Goal: Information Seeking & Learning: Learn about a topic

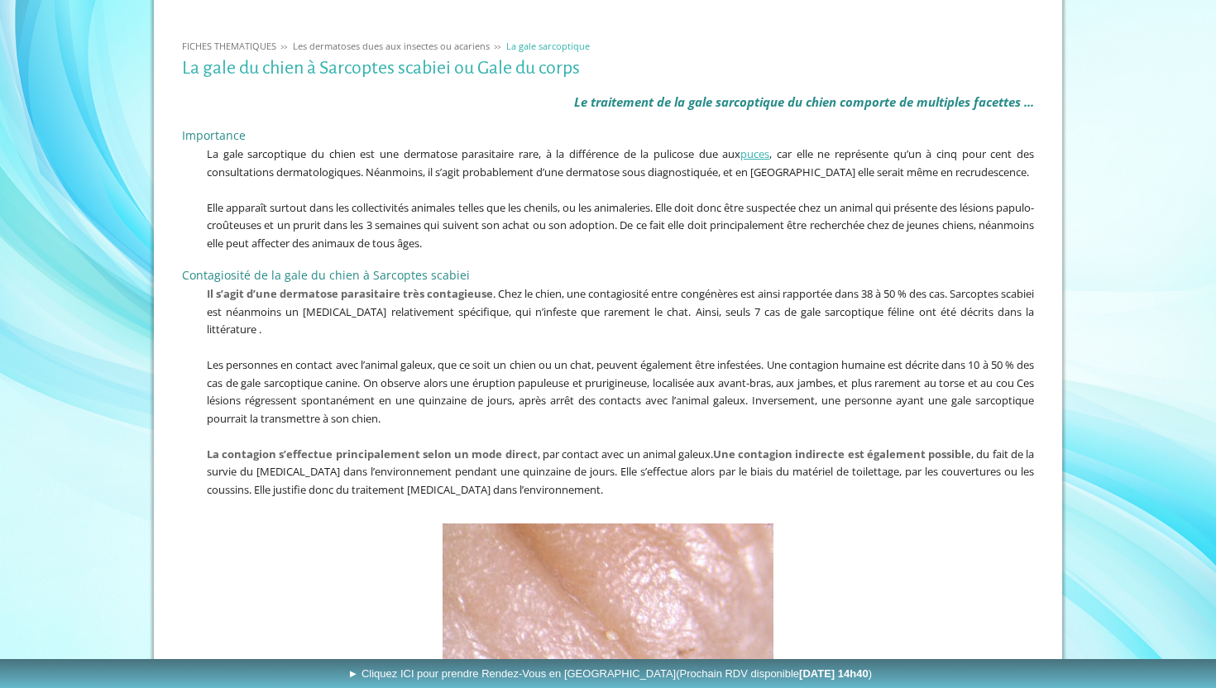
scroll to position [308, 0]
click at [491, 153] on span "La gale sarcoptique du chien est une dermatose parasitaire rare, à la différenc…" at bounding box center [620, 161] width 827 height 33
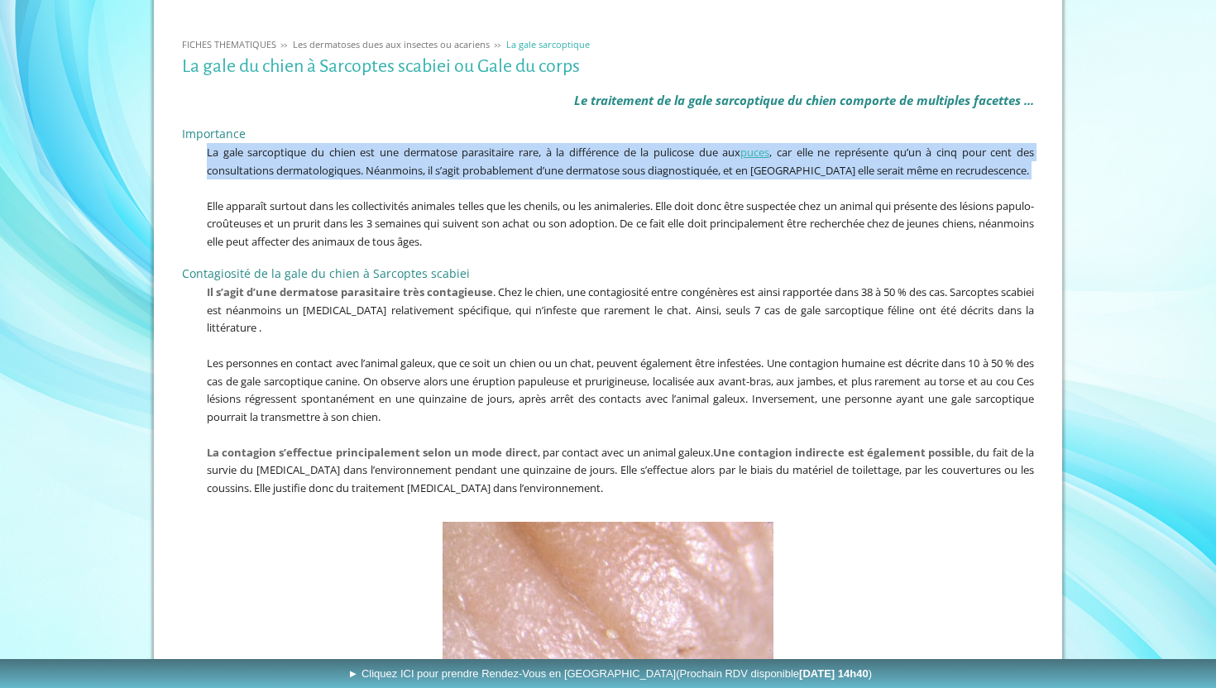
click at [582, 237] on p "Elle apparaît surtout dans les collectivités animales telles que les chenils, o…" at bounding box center [608, 224] width 852 height 54
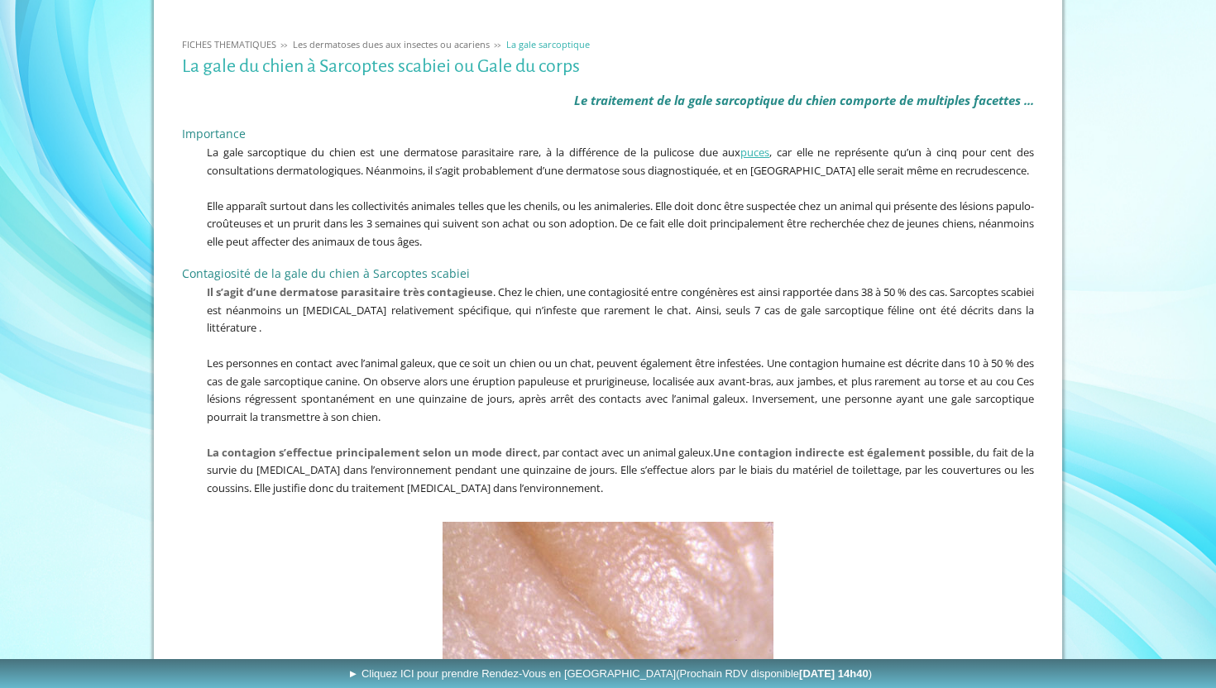
click at [869, 155] on span "La gale sarcoptique du chien est une dermatose parasitaire rare, à la différenc…" at bounding box center [620, 161] width 827 height 33
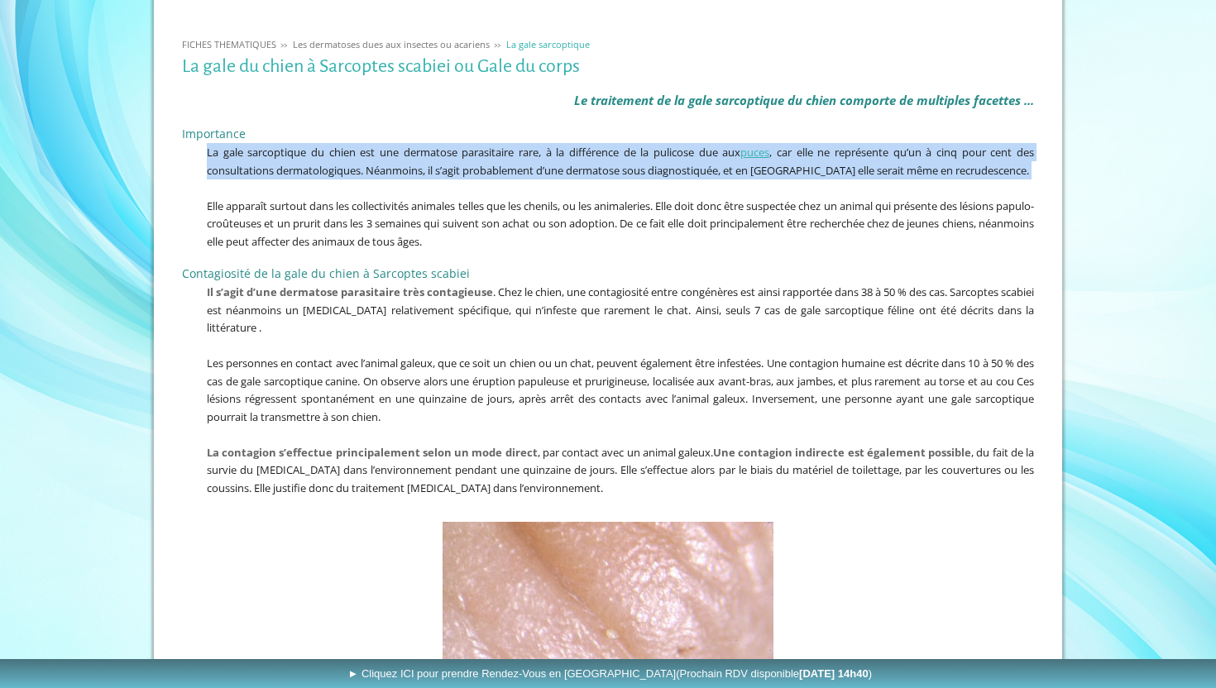
click at [440, 183] on p at bounding box center [608, 188] width 852 height 18
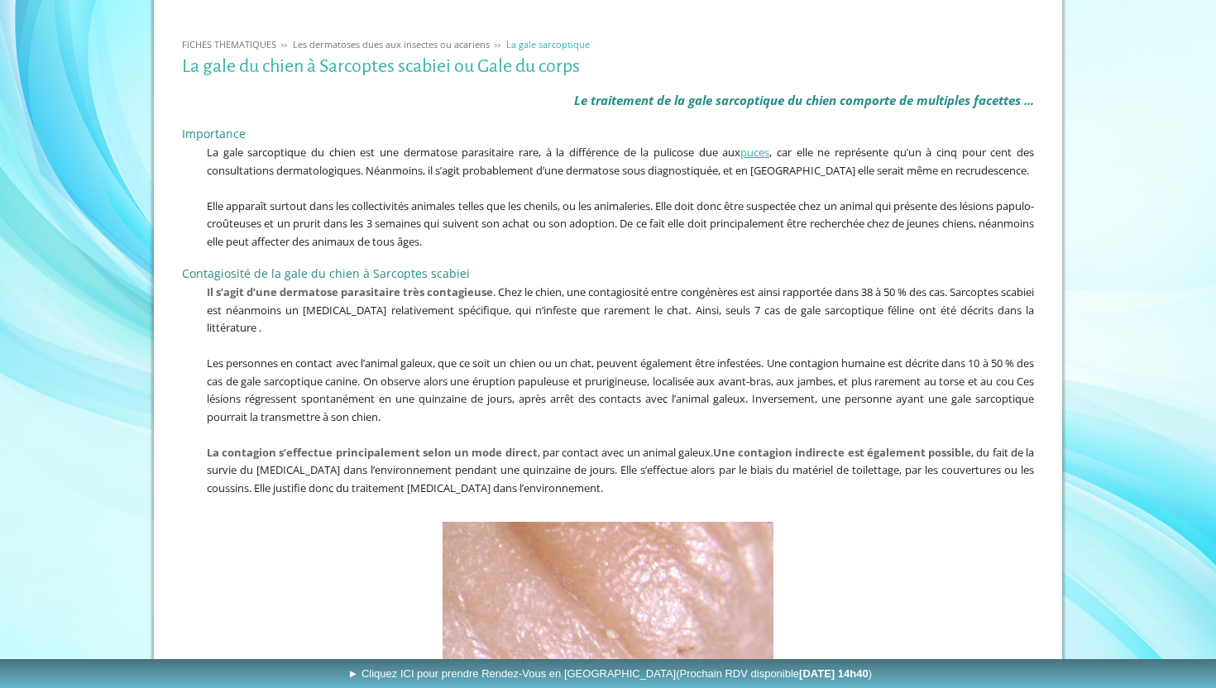
click at [519, 179] on p at bounding box center [608, 188] width 852 height 18
click at [580, 225] on span "Elle apparaît surtout dans les collectivités animales telles que les chenils, o…" at bounding box center [620, 223] width 827 height 50
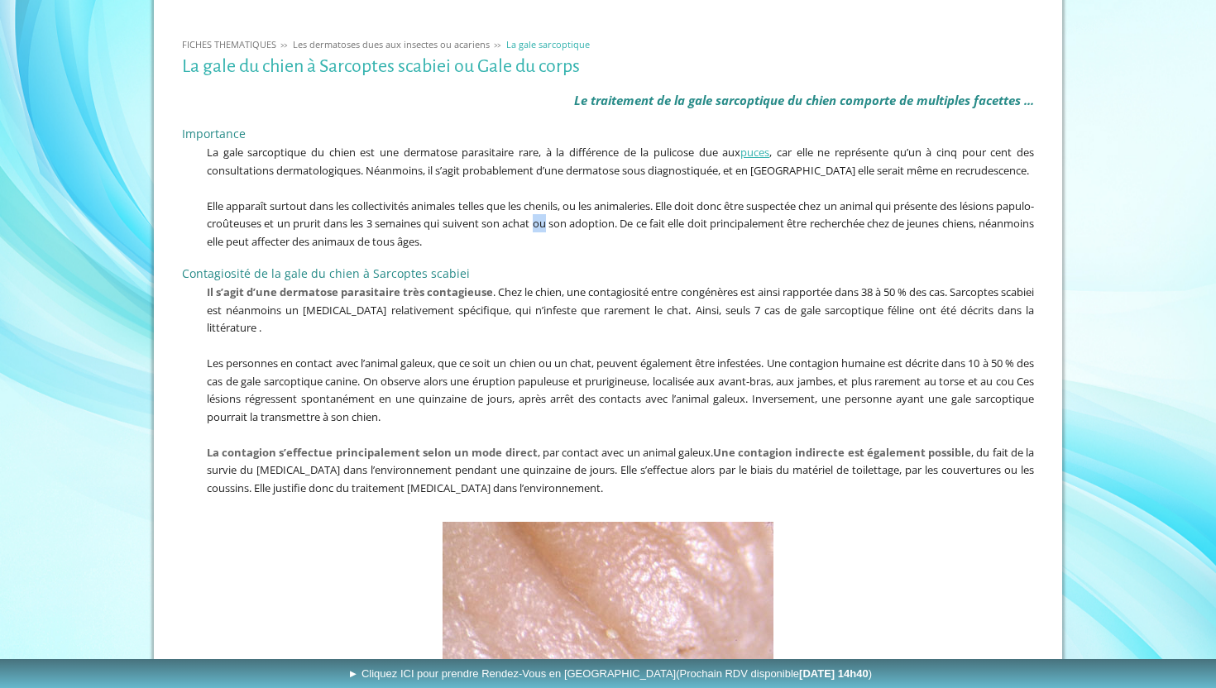
click at [580, 225] on span "Elle apparaît surtout dans les collectivités animales telles que les chenils, o…" at bounding box center [620, 223] width 827 height 50
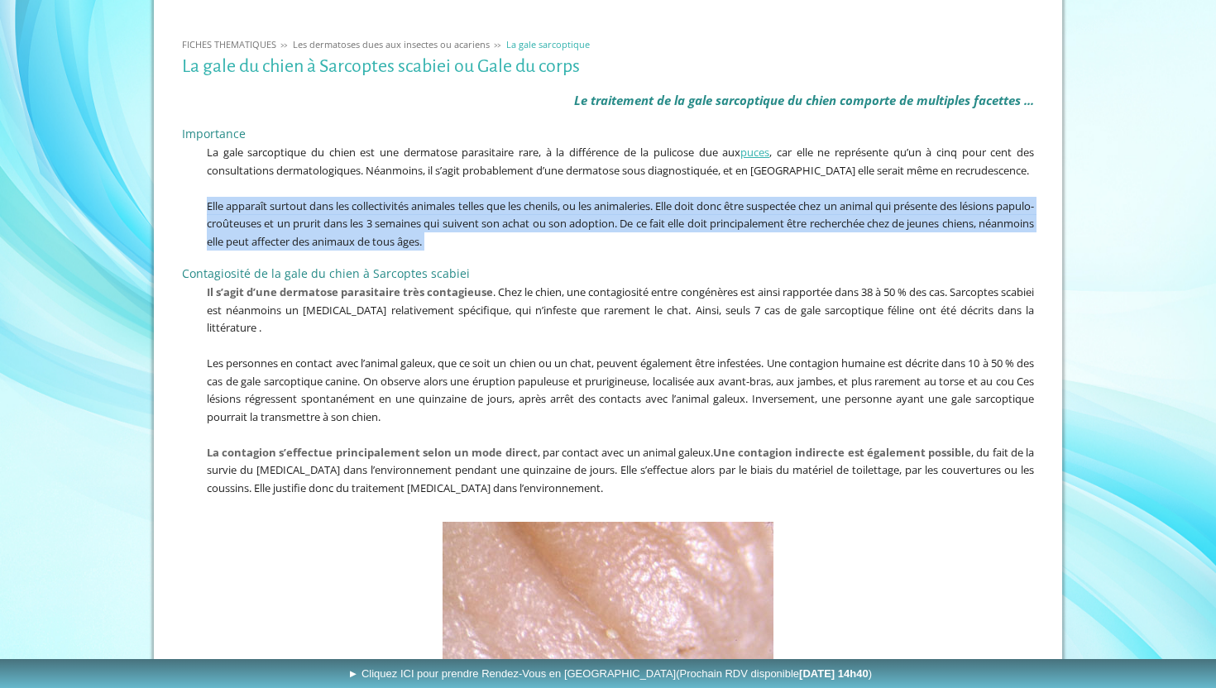
click at [399, 213] on span "Elle apparaît surtout dans les collectivités animales telles que les chenils, o…" at bounding box center [620, 223] width 827 height 50
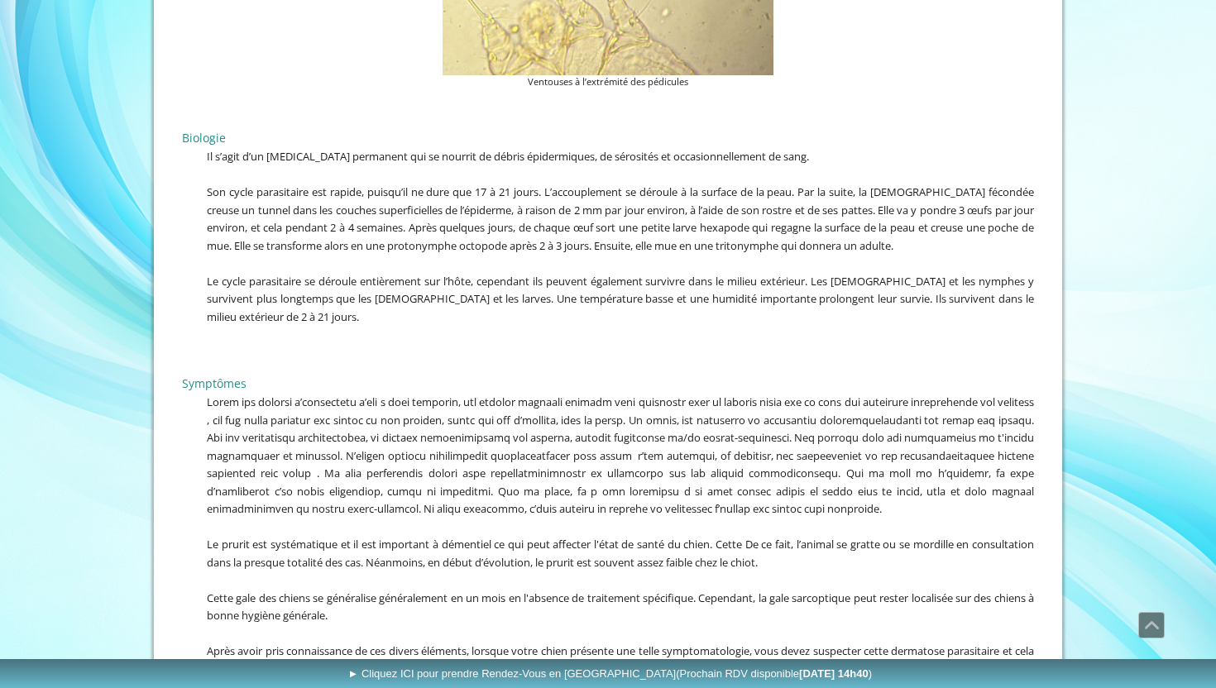
scroll to position [2717, 0]
click at [302, 183] on span "Son cycle parasitaire est rapide, puisqu’il ne dure que 17 à 21 jours. L’accoup…" at bounding box center [620, 217] width 827 height 69
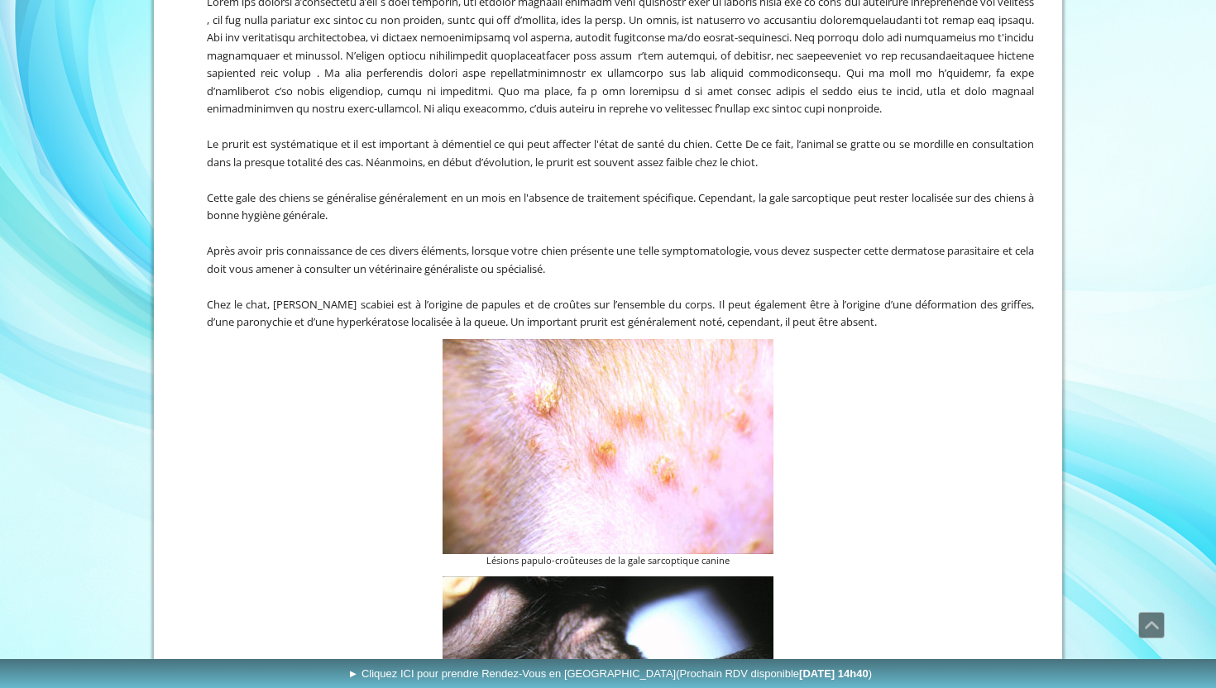
scroll to position [3124, 0]
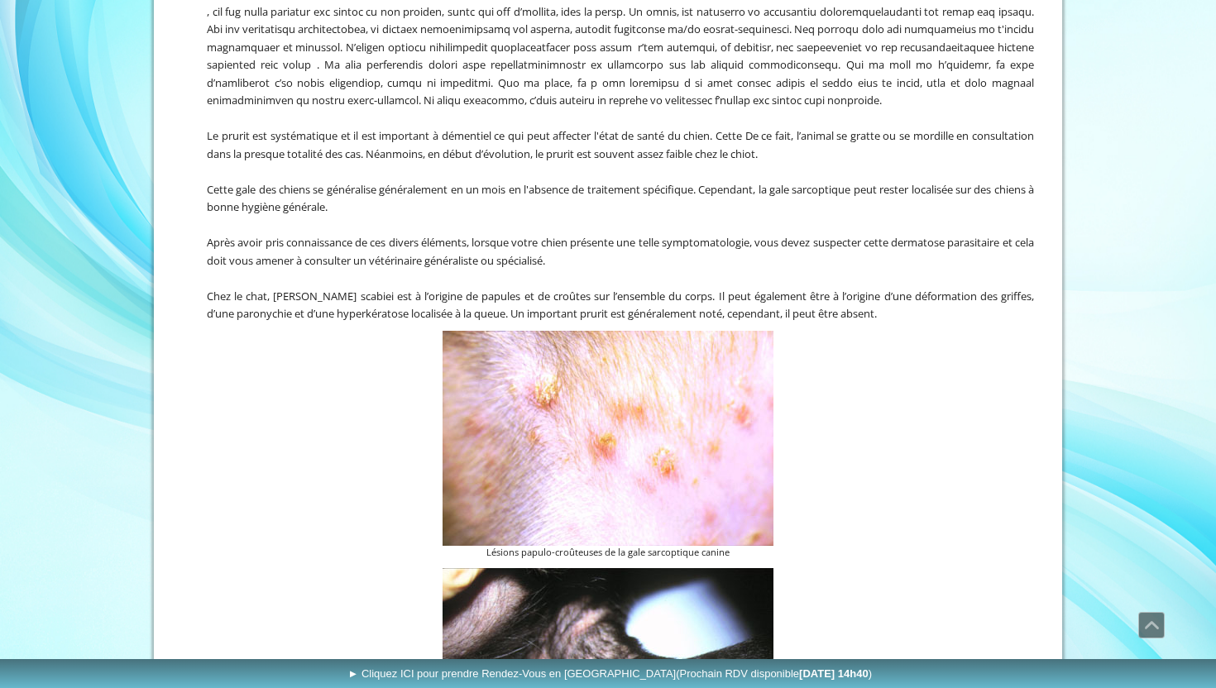
click at [435, 289] on span "Chez le chat, [PERSON_NAME] scabiei est à l’origine de papules et de croûtes su…" at bounding box center [620, 305] width 827 height 33
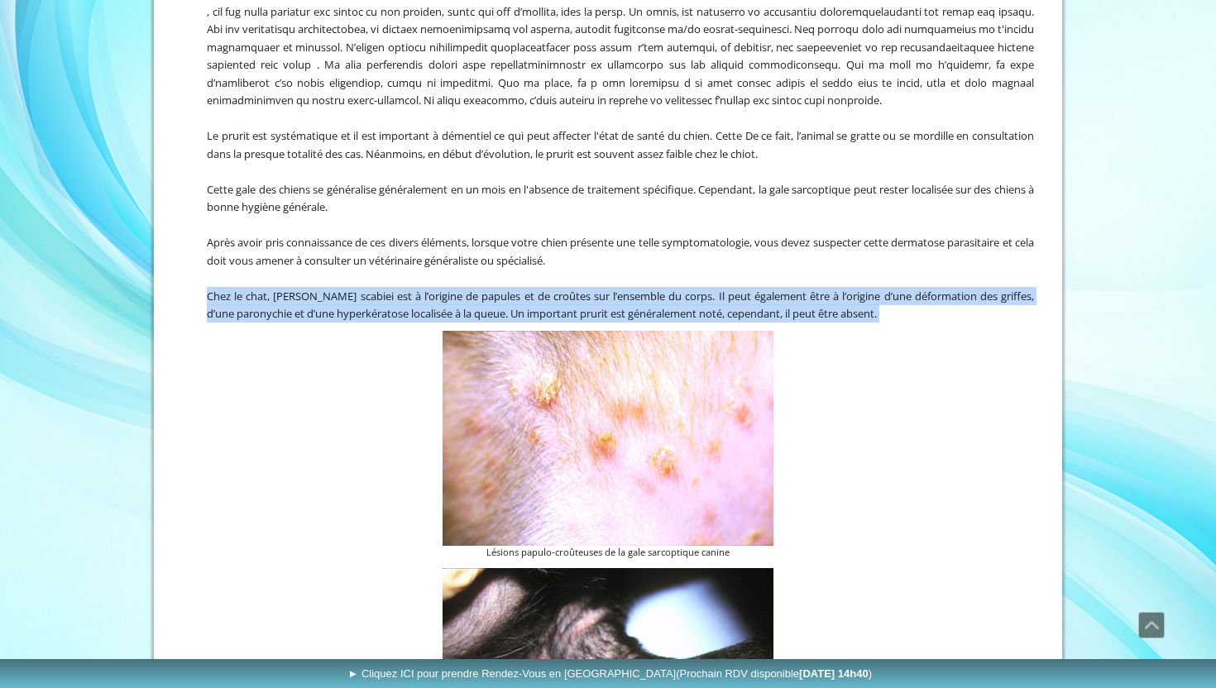
click at [997, 287] on p "Chez le chat, [PERSON_NAME] scabiei est à l’origine de papules et de croûtes su…" at bounding box center [608, 305] width 852 height 36
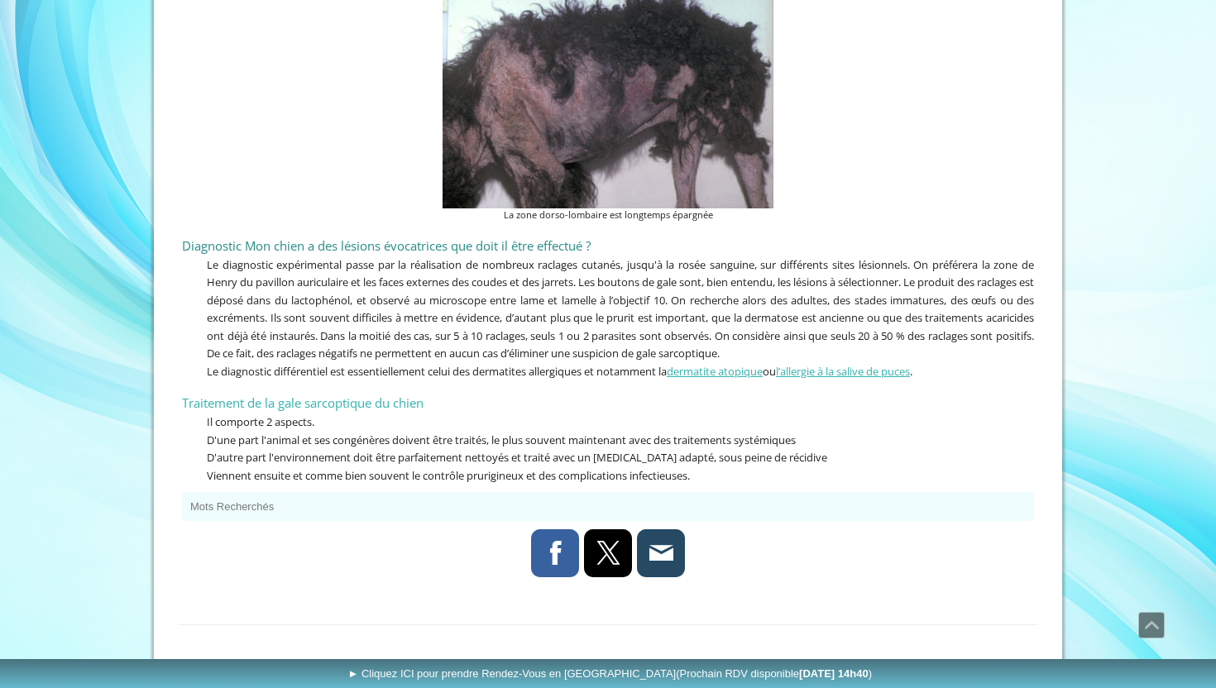
scroll to position [4994, 0]
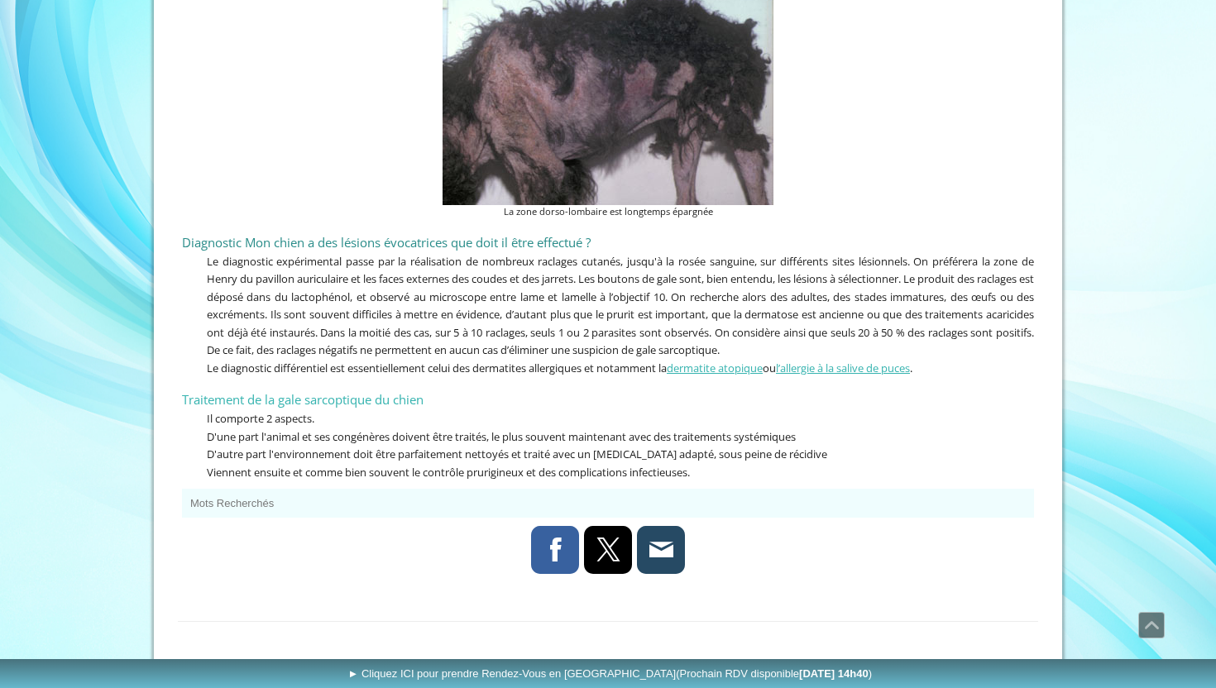
click at [230, 254] on span "Le diagnostic expérimental passe par la réalisation de nombreux raclages cutané…" at bounding box center [620, 306] width 827 height 104
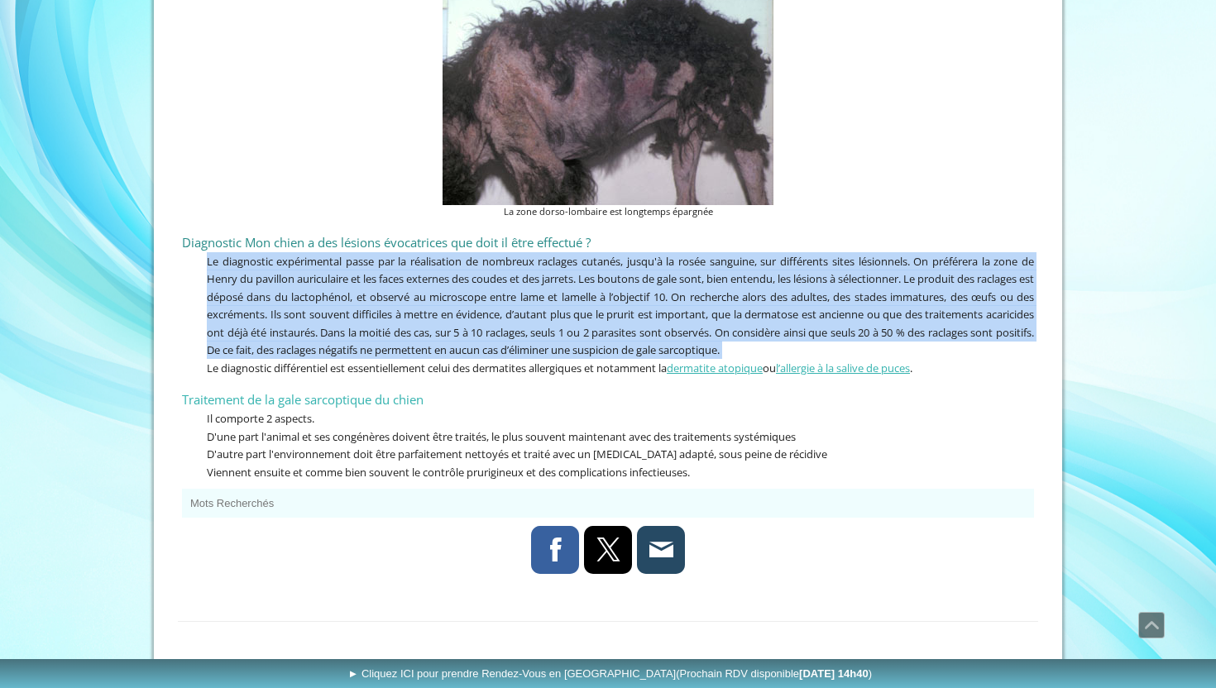
click at [490, 254] on span "Le diagnostic expérimental passe par la réalisation de nombreux raclages cutané…" at bounding box center [620, 306] width 827 height 104
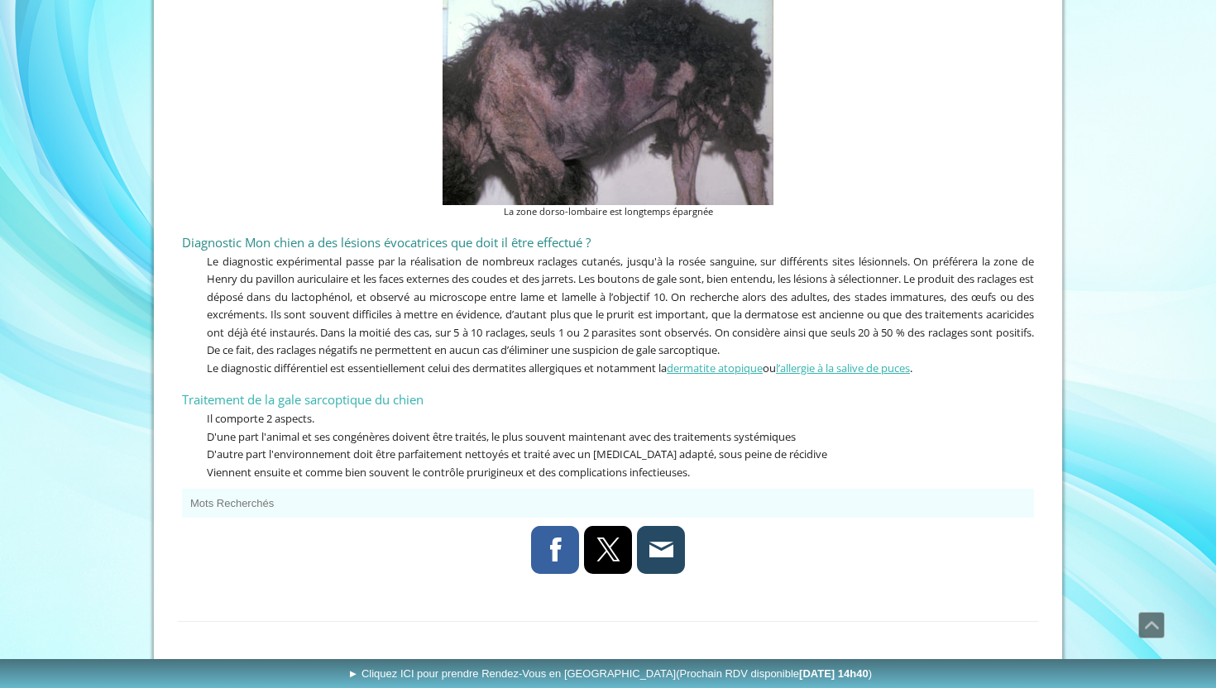
click at [838, 254] on span "Le diagnostic expérimental passe par la réalisation de nombreux raclages cutané…" at bounding box center [620, 306] width 827 height 104
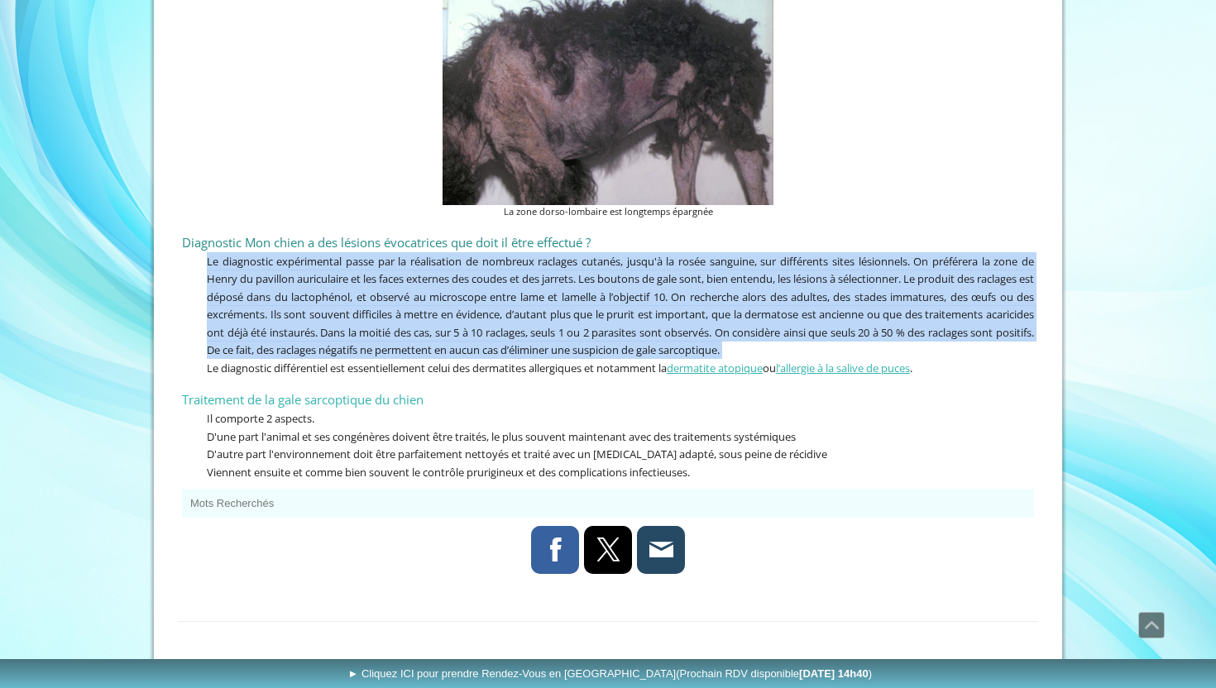
click at [1033, 254] on span "Le diagnostic expérimental passe par la réalisation de nombreux raclages cutané…" at bounding box center [620, 306] width 827 height 104
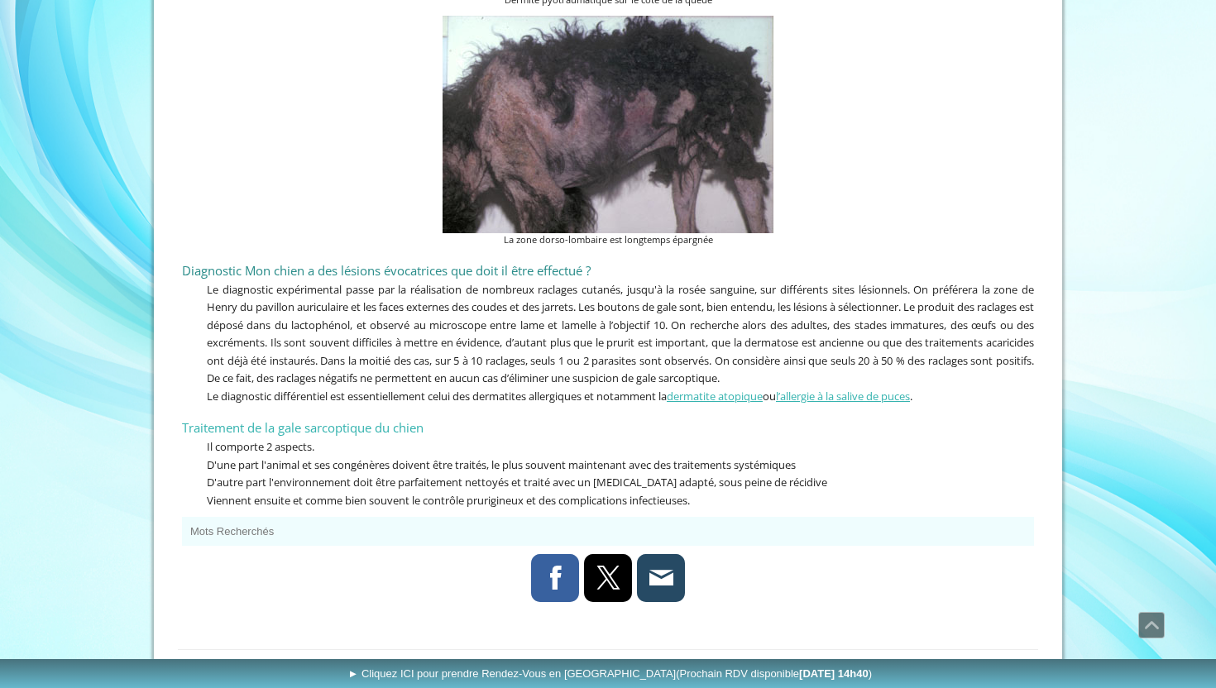
scroll to position [4960, 0]
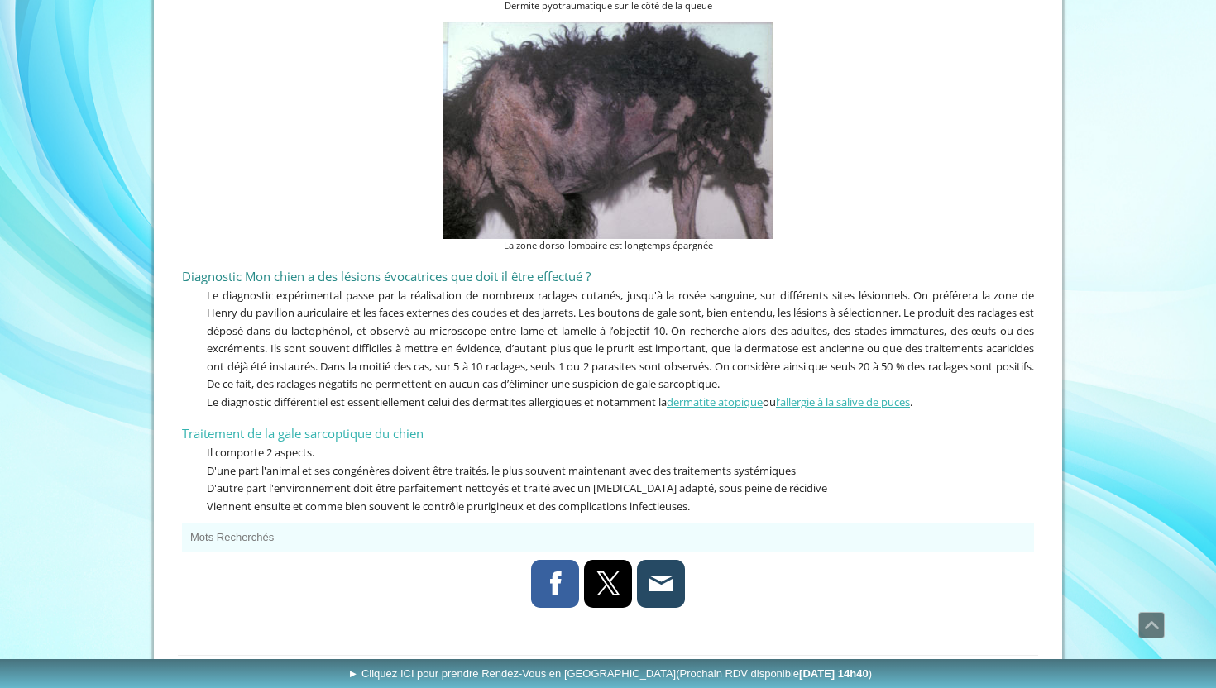
click at [722, 304] on span "Le diagnostic expérimental passe par la réalisation de nombreux raclages cutané…" at bounding box center [620, 340] width 827 height 104
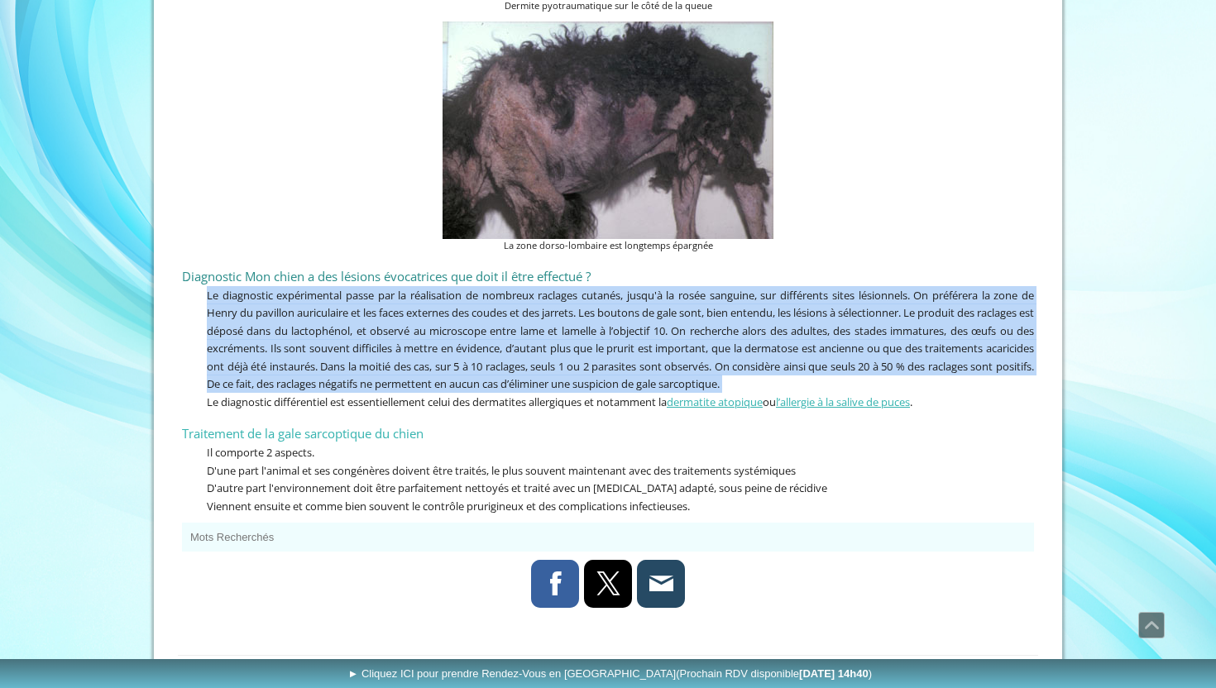
click at [1014, 288] on span "Le diagnostic expérimental passe par la réalisation de nombreux raclages cutané…" at bounding box center [620, 340] width 827 height 104
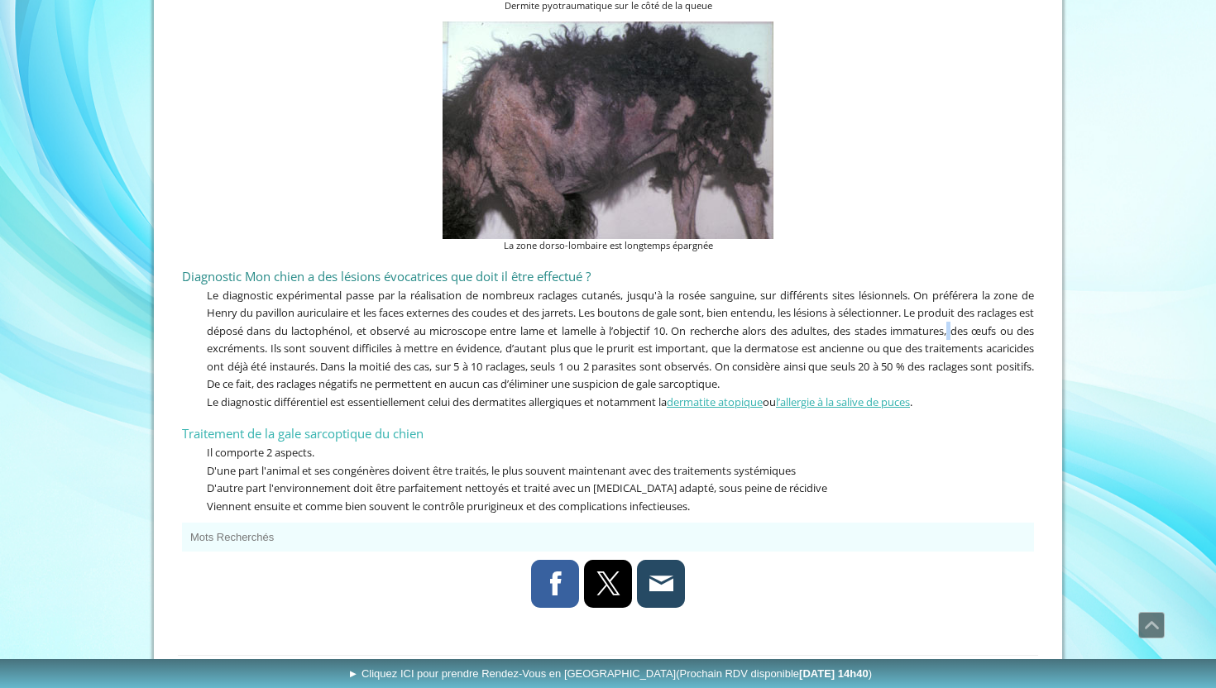
click at [1014, 288] on span "Le diagnostic expérimental passe par la réalisation de nombreux raclages cutané…" at bounding box center [620, 340] width 827 height 104
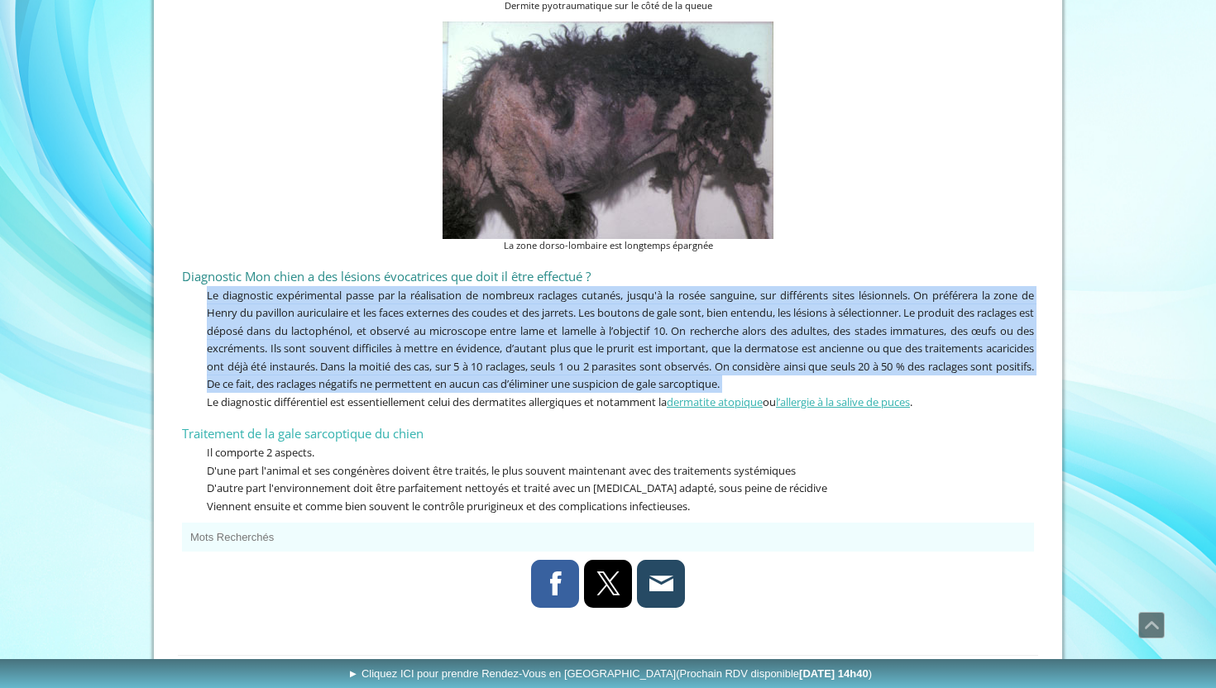
click at [320, 288] on span "Le diagnostic expérimental passe par la réalisation de nombreux raclages cutané…" at bounding box center [620, 340] width 827 height 104
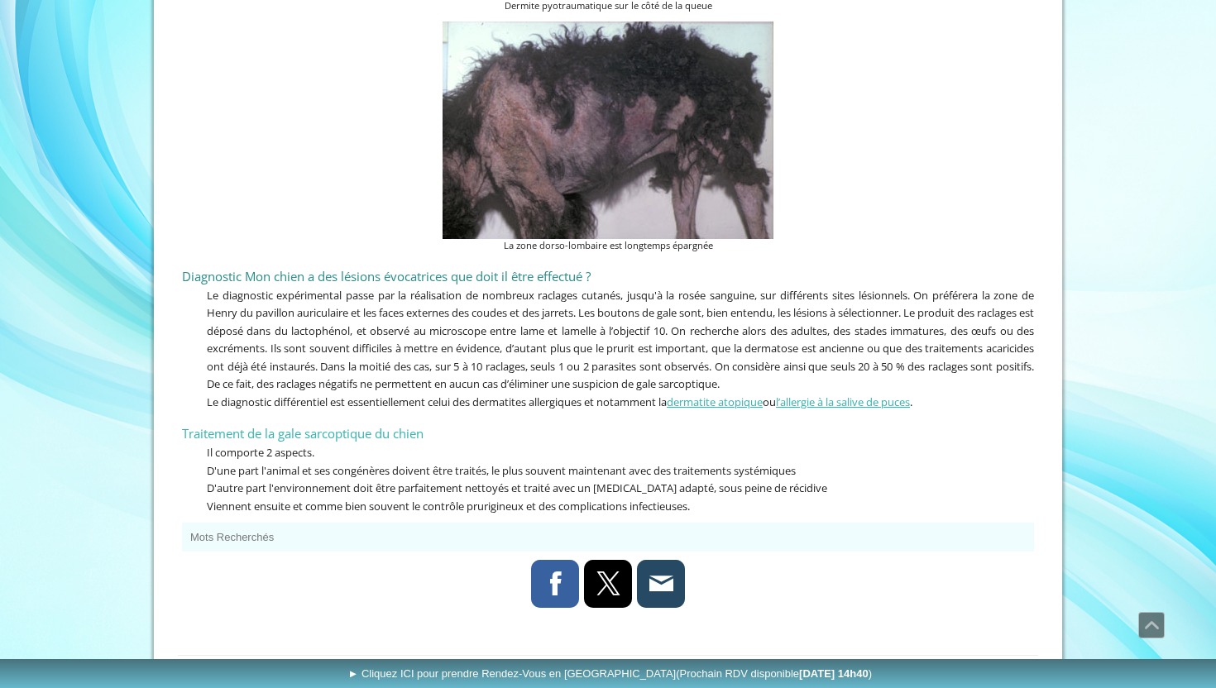
click at [584, 313] on p "Le diagnostic expérimental passe par la réalisation de nombreux raclages cutané…" at bounding box center [608, 339] width 852 height 107
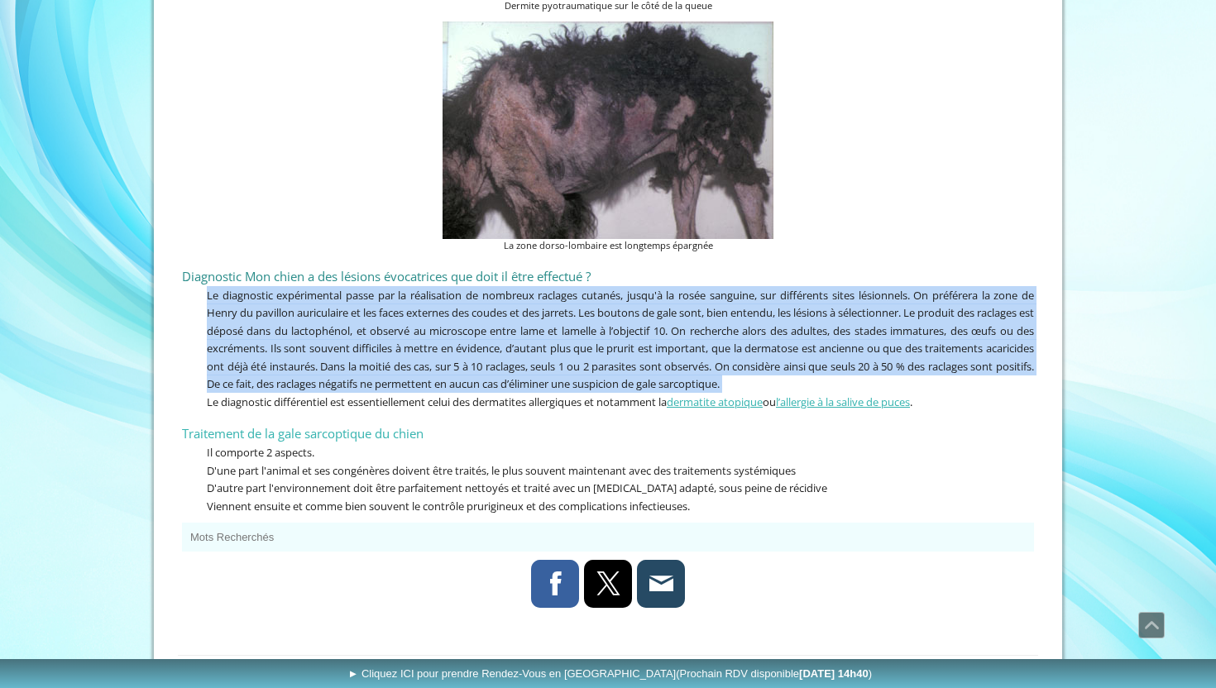
click at [441, 313] on span "Le diagnostic expérimental passe par la réalisation de nombreux raclages cutané…" at bounding box center [620, 340] width 827 height 104
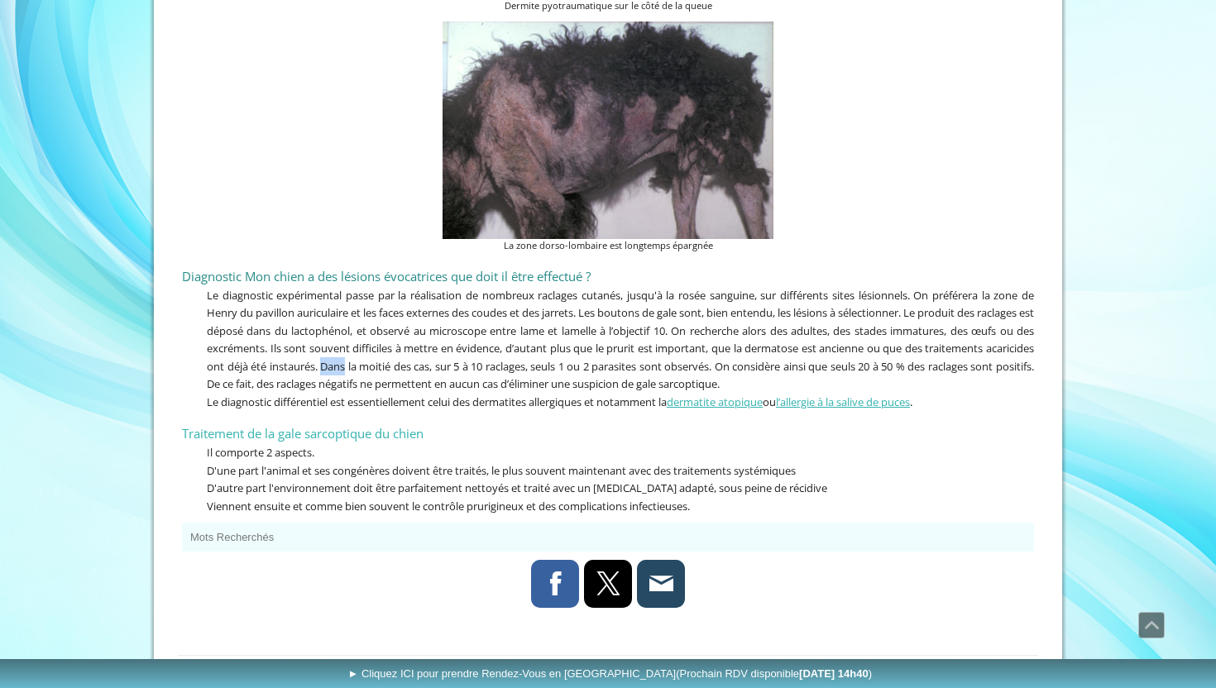
click at [441, 313] on span "Le diagnostic expérimental passe par la réalisation de nombreux raclages cutané…" at bounding box center [620, 340] width 827 height 104
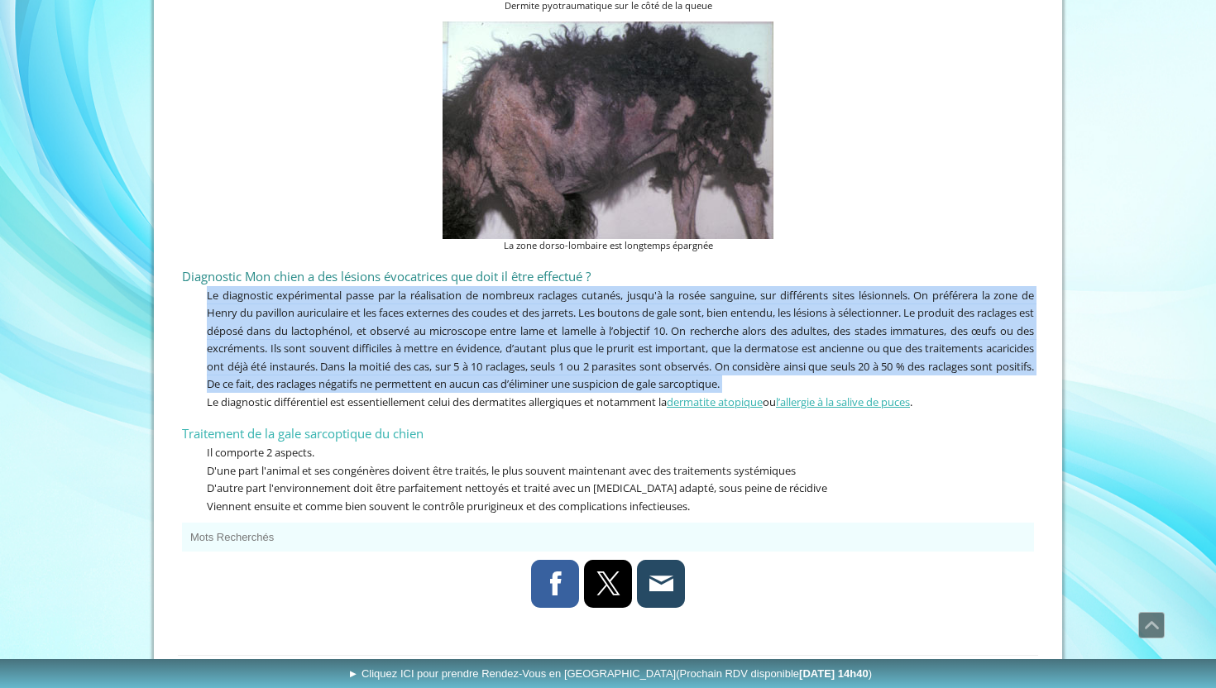
click at [715, 288] on span "Le diagnostic expérimental passe par la réalisation de nombreux raclages cutané…" at bounding box center [620, 340] width 827 height 104
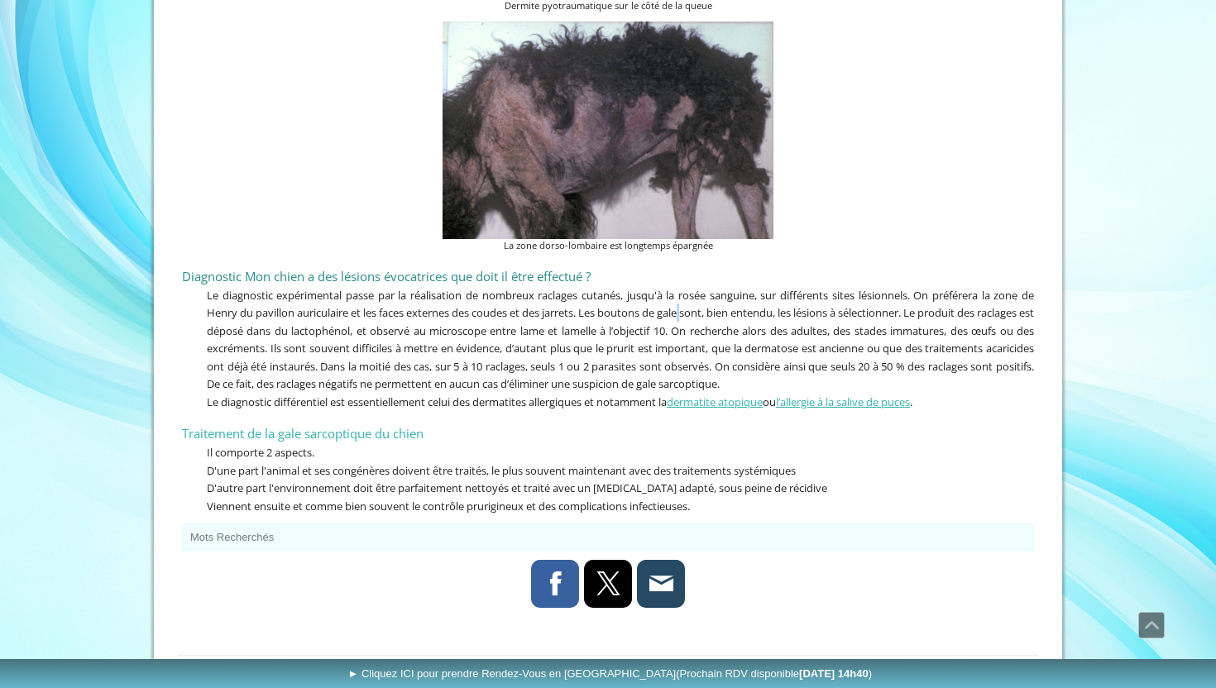
click at [715, 288] on span "Le diagnostic expérimental passe par la réalisation de nombreux raclages cutané…" at bounding box center [620, 340] width 827 height 104
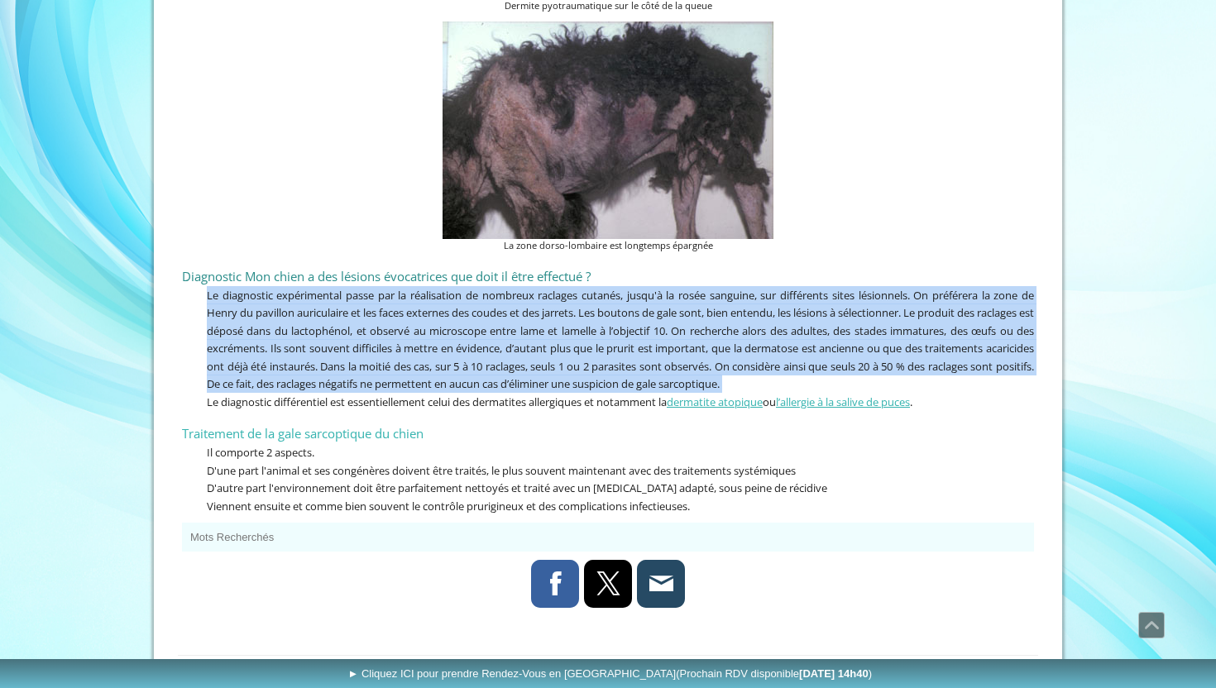
click at [734, 313] on p "Le diagnostic expérimental passe par la réalisation de nombreux raclages cutané…" at bounding box center [608, 339] width 852 height 107
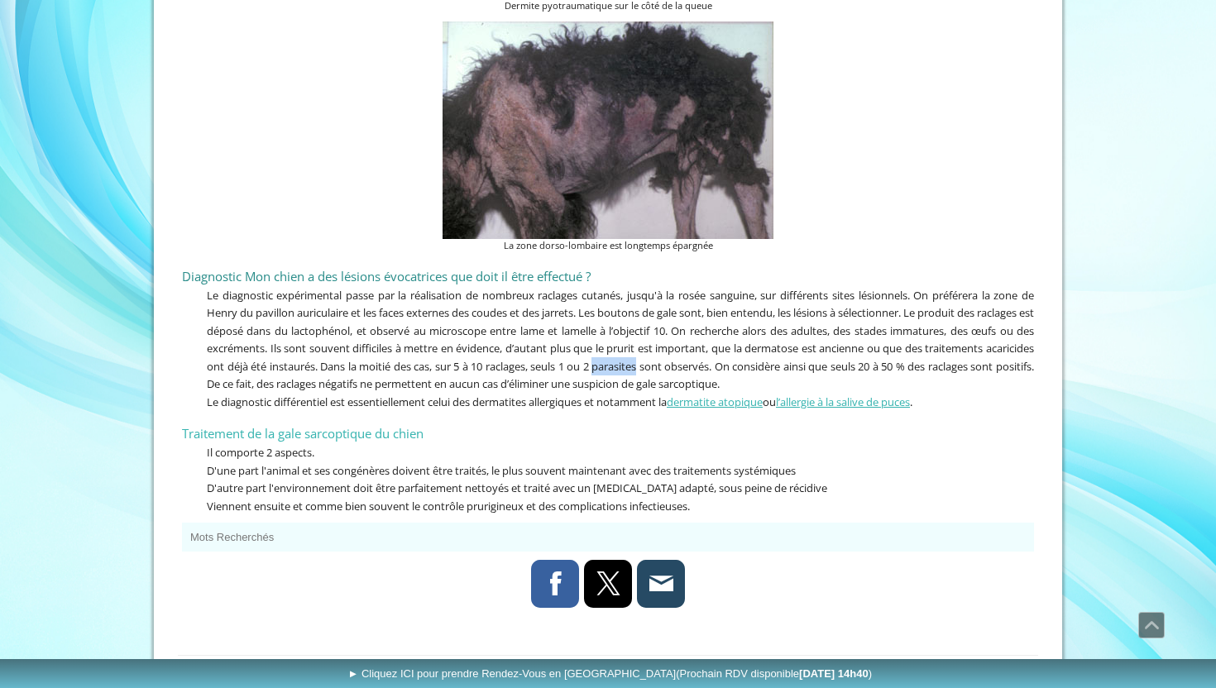
click at [734, 313] on p "Le diagnostic expérimental passe par la réalisation de nombreux raclages cutané…" at bounding box center [608, 339] width 852 height 107
click at [311, 394] on span "Le diagnostic différentiel est essentiellement celui des dermatites allergiques…" at bounding box center [559, 401] width 705 height 15
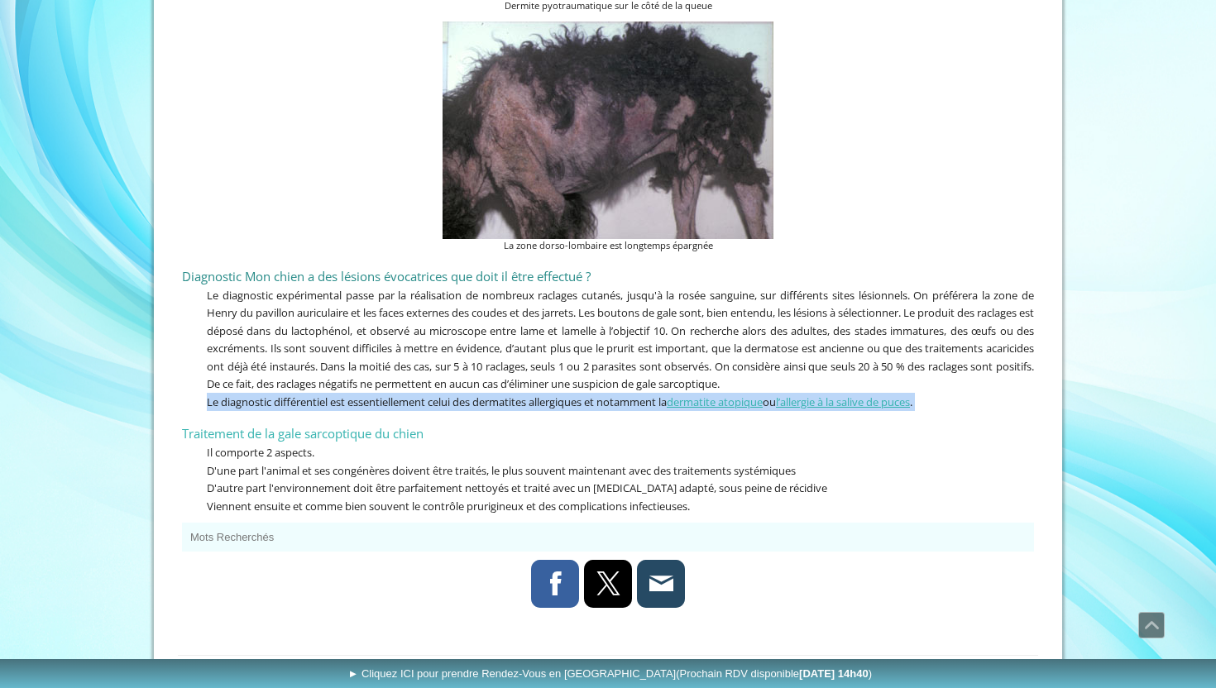
click at [492, 327] on span "Le diagnostic expérimental passe par la réalisation de nombreux raclages cutané…" at bounding box center [620, 340] width 827 height 104
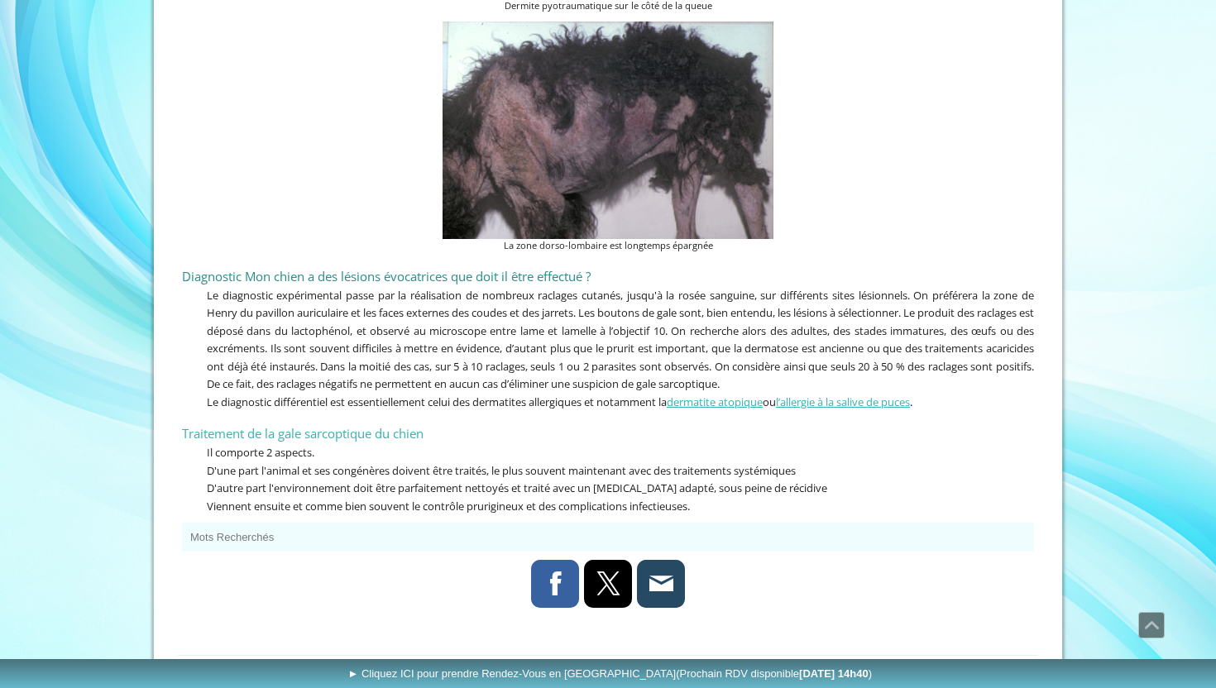
click at [570, 342] on span "Le diagnostic expérimental passe par la réalisation de nombreux raclages cutané…" at bounding box center [620, 340] width 827 height 104
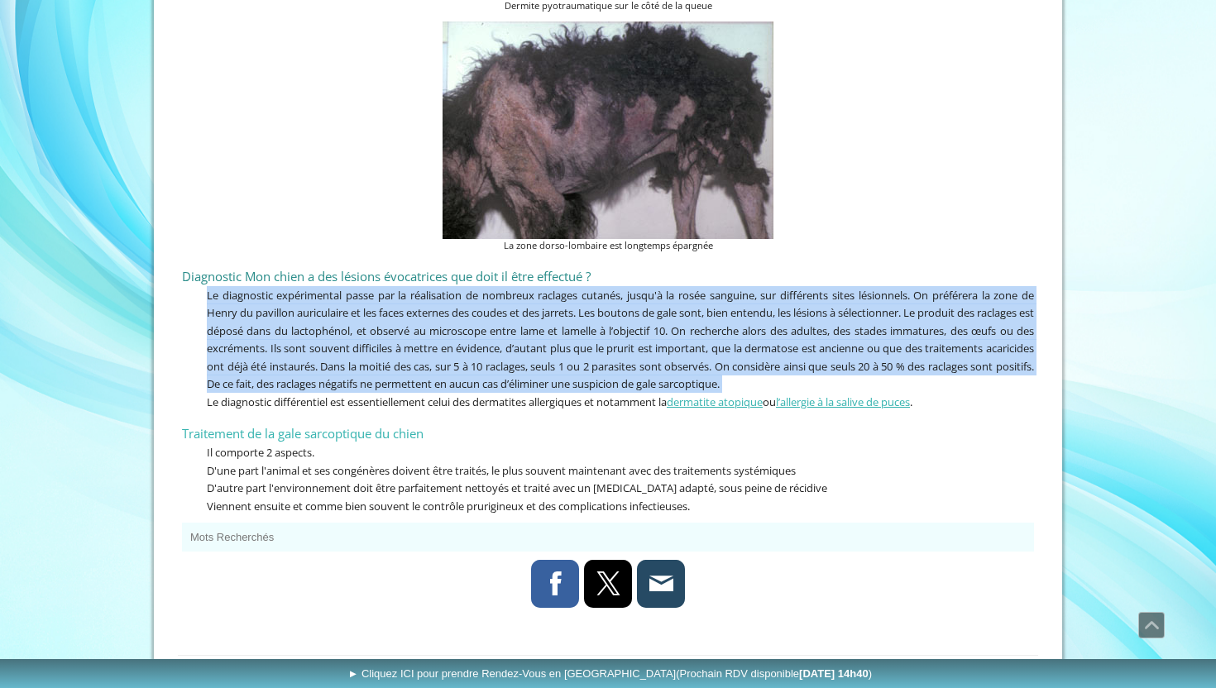
click at [747, 294] on p "Le diagnostic expérimental passe par la réalisation de nombreux raclages cutané…" at bounding box center [608, 339] width 852 height 107
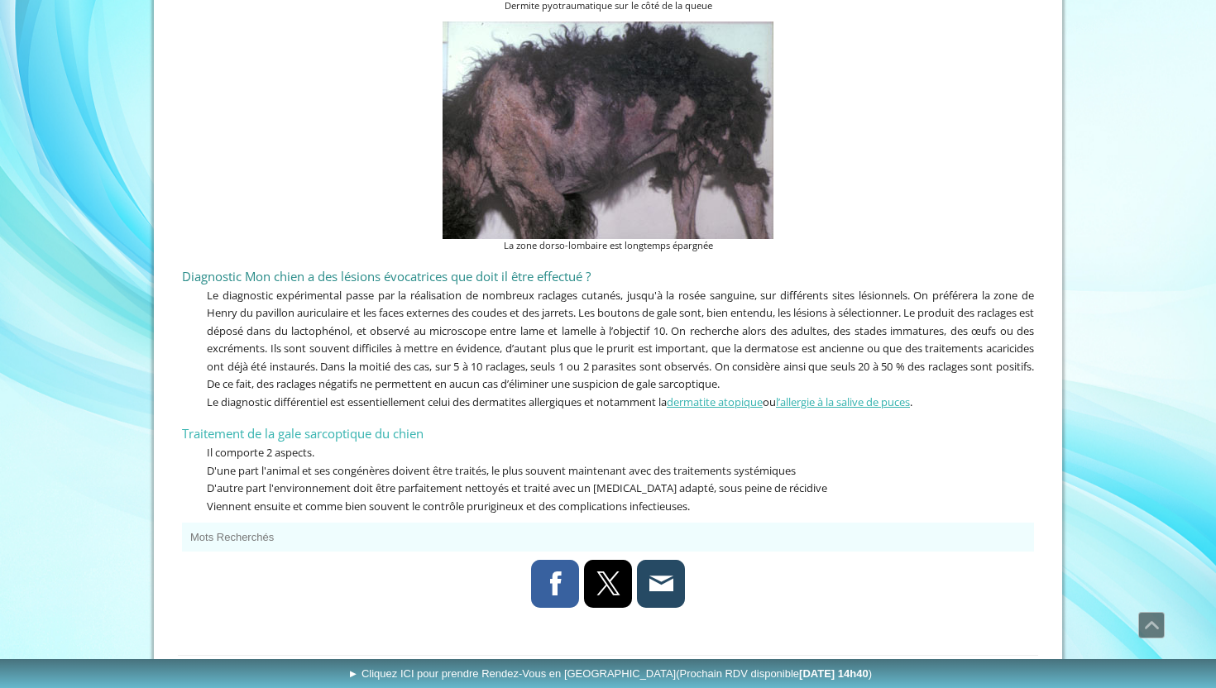
click at [311, 394] on span "Le diagnostic différentiel est essentiellement celui des dermatites allergiques…" at bounding box center [559, 401] width 705 height 15
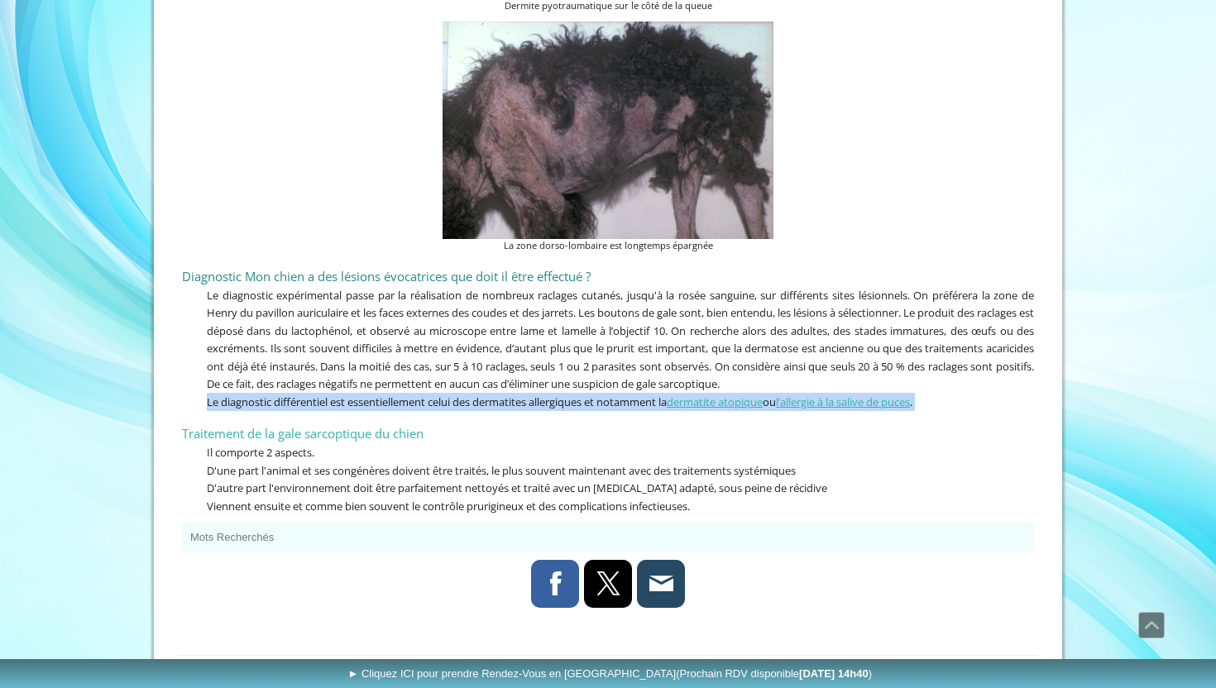
click at [535, 307] on span "Le diagnostic expérimental passe par la réalisation de nombreux raclages cutané…" at bounding box center [620, 340] width 827 height 104
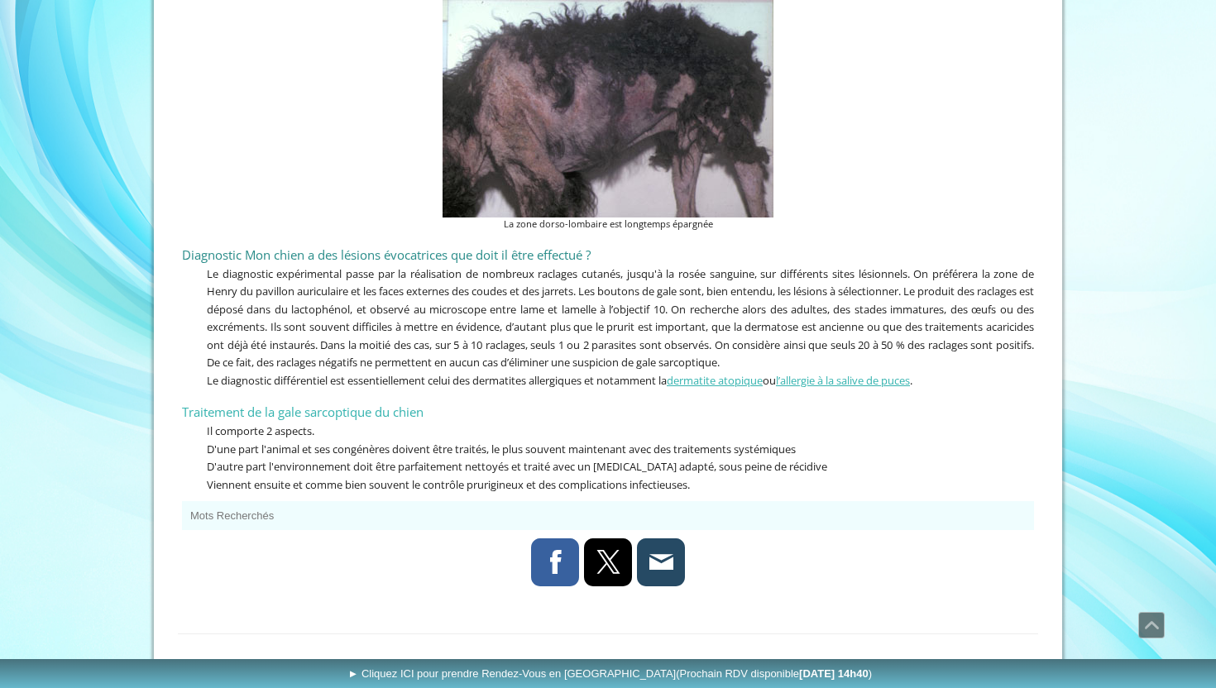
scroll to position [4994, 0]
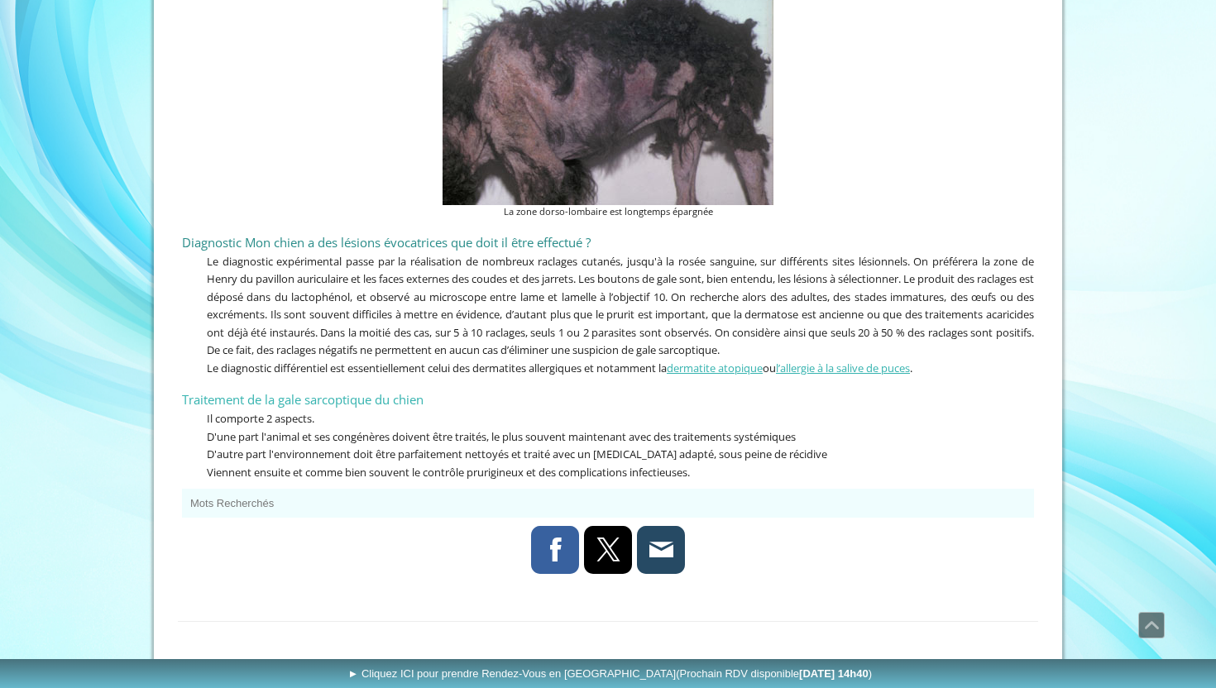
click at [255, 429] on span "D'une part l'animal et ses congénères doivent être traités, le plus souvent mai…" at bounding box center [501, 436] width 589 height 15
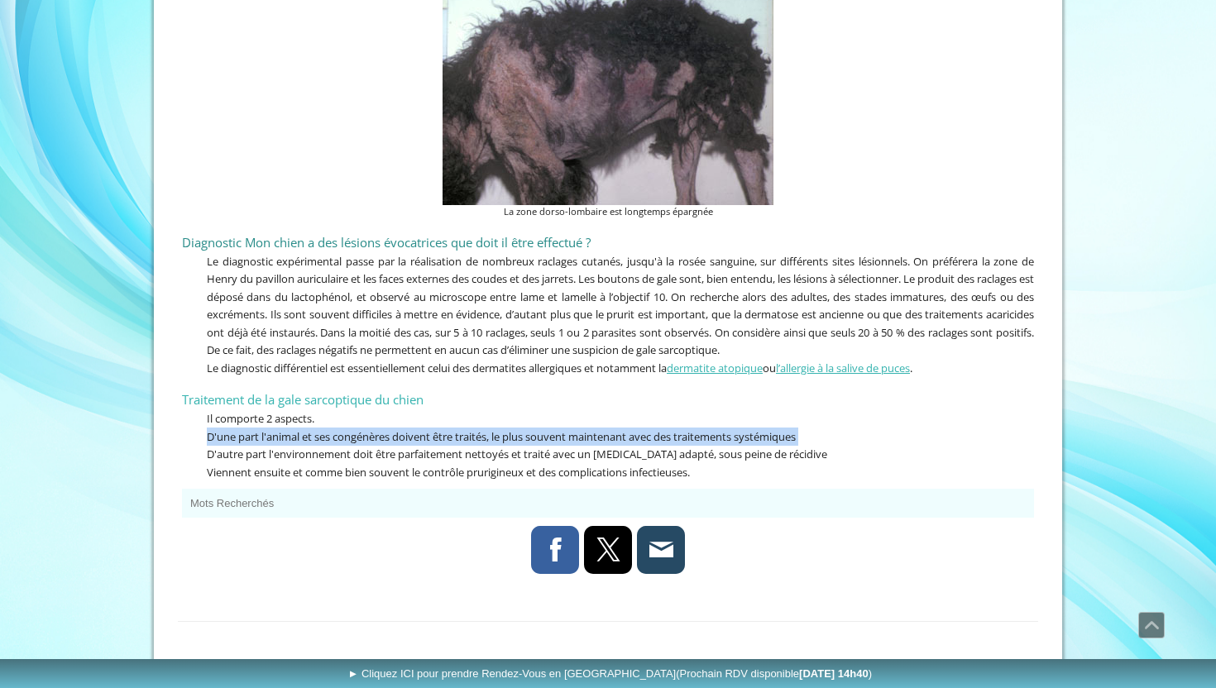
click at [541, 429] on span "D'une part l'animal et ses congénères doivent être traités, le plus souvent mai…" at bounding box center [501, 436] width 589 height 15
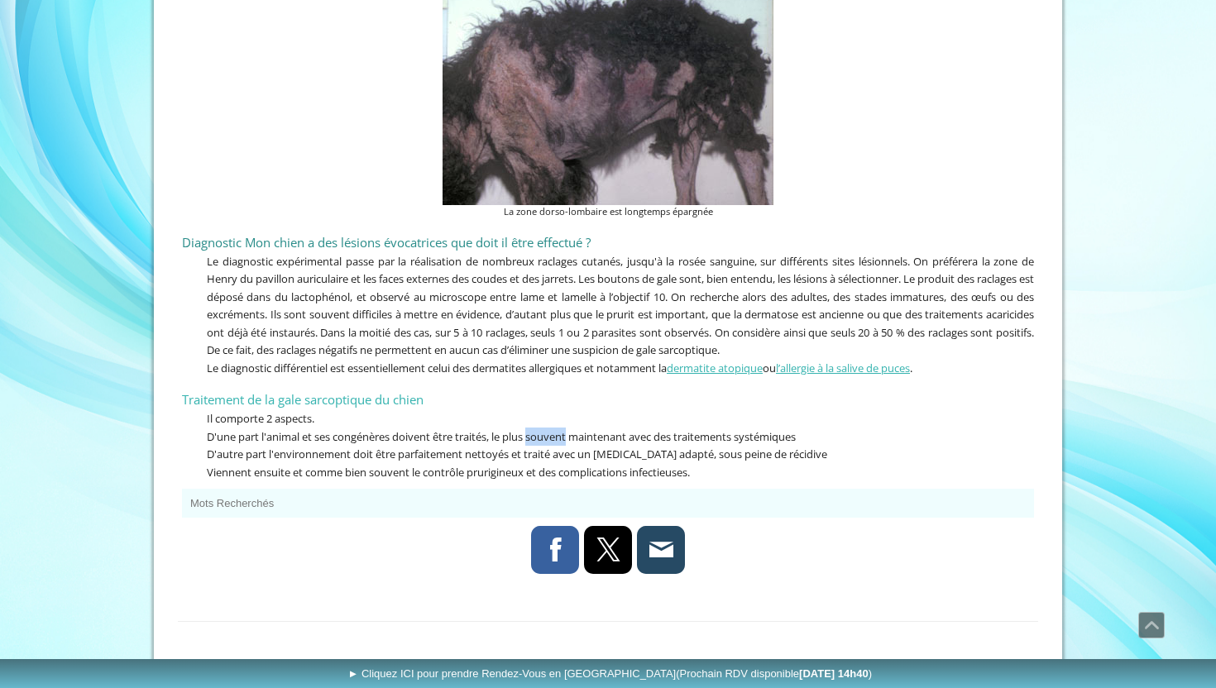
click at [541, 429] on span "D'une part l'animal et ses congénères doivent être traités, le plus souvent mai…" at bounding box center [501, 436] width 589 height 15
click at [495, 447] on span "D'autre part l'environnement doit être parfaitement nettoyés et traité avec un …" at bounding box center [517, 454] width 620 height 15
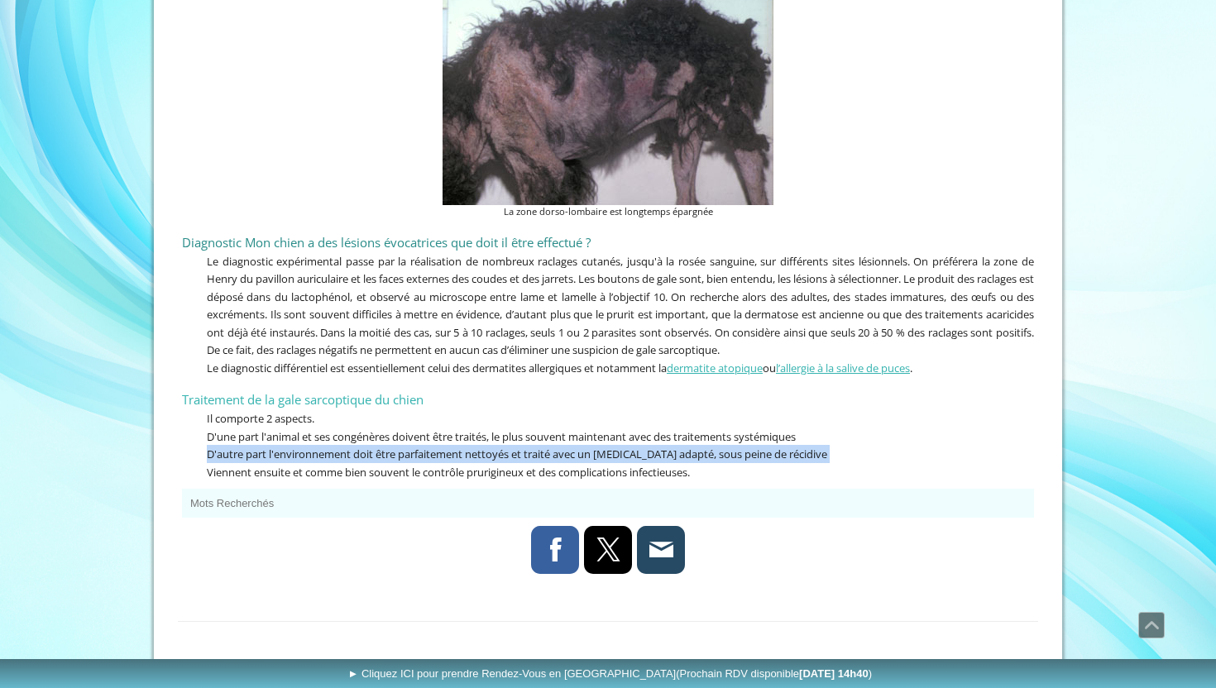
click at [334, 463] on p "Viennent ensuite et comme bien souvent le contrôle prurigineux et des complicat…" at bounding box center [608, 472] width 852 height 18
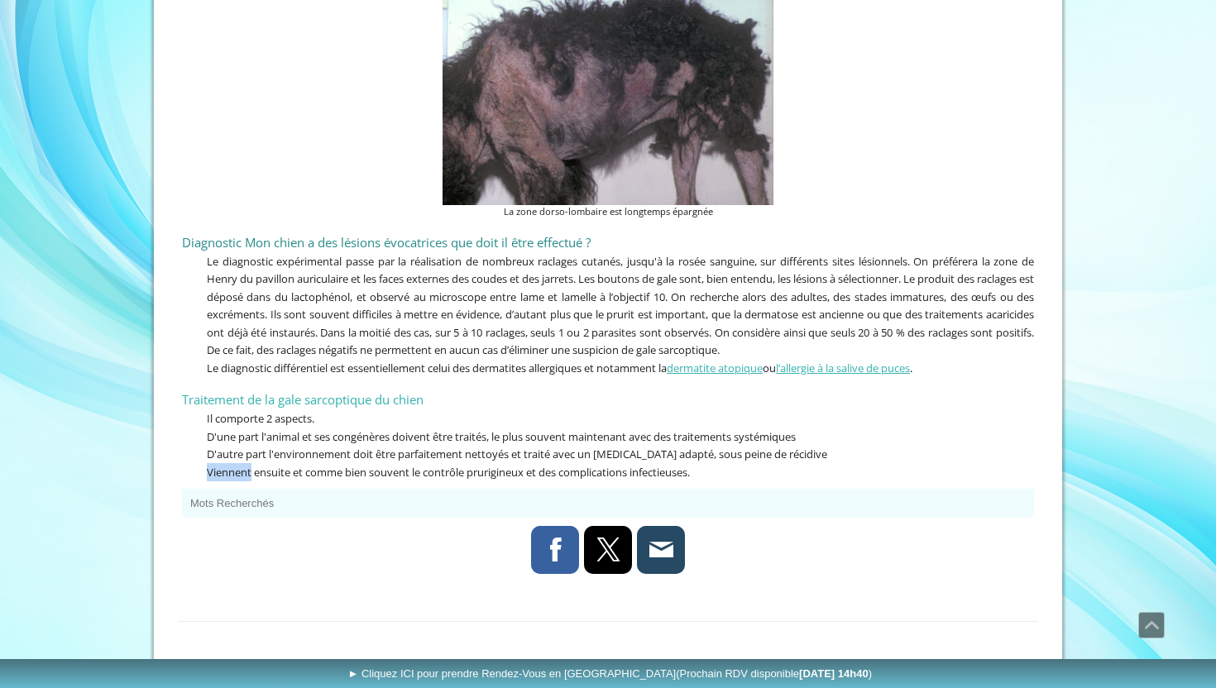
click at [334, 463] on p "Viennent ensuite et comme bien souvent le contrôle prurigineux et des complicat…" at bounding box center [608, 472] width 852 height 18
click at [664, 447] on span "D'autre part l'environnement doit être parfaitement nettoyés et traité avec un …" at bounding box center [517, 454] width 620 height 15
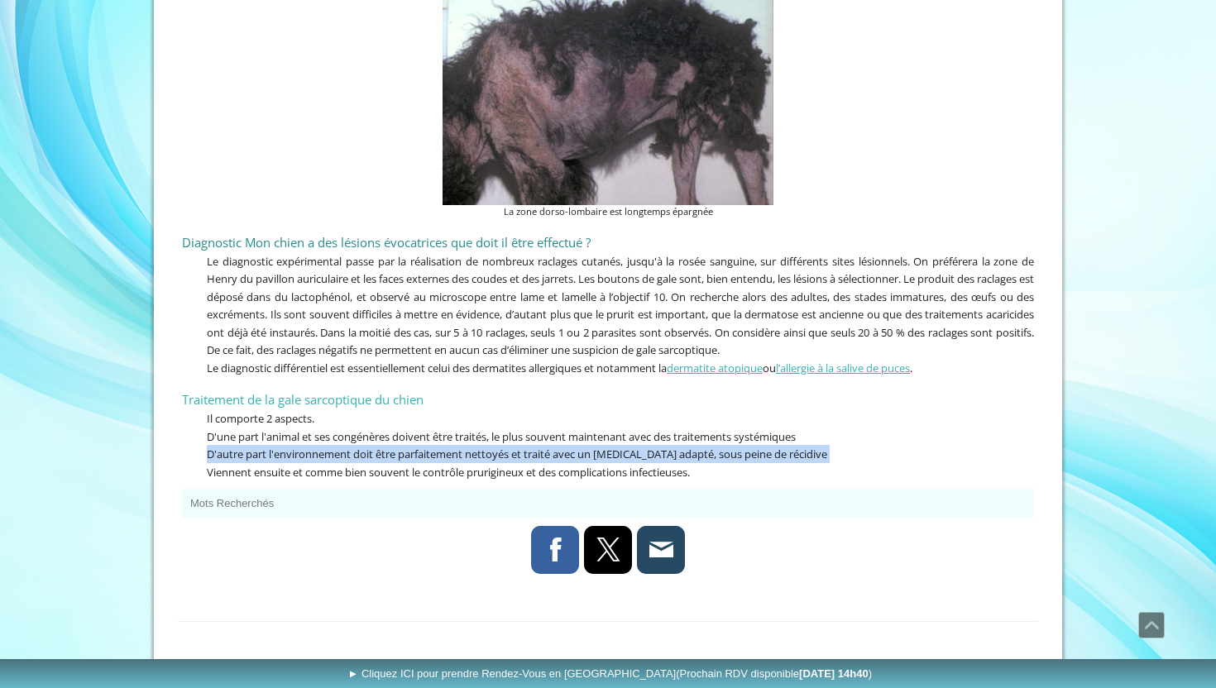
click at [715, 429] on span "D'une part l'animal et ses congénères doivent être traités, le plus souvent mai…" at bounding box center [501, 436] width 589 height 15
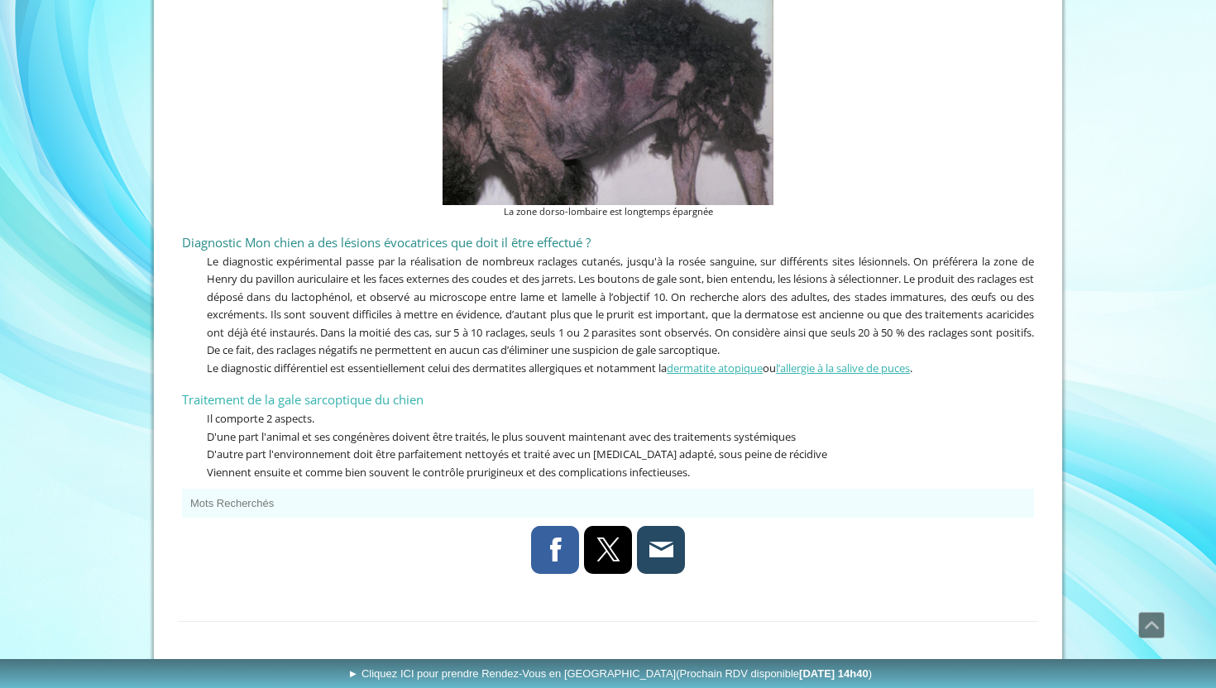
click at [305, 463] on p "Viennent ensuite et comme bien souvent le contrôle prurigineux et des complicat…" at bounding box center [608, 472] width 852 height 18
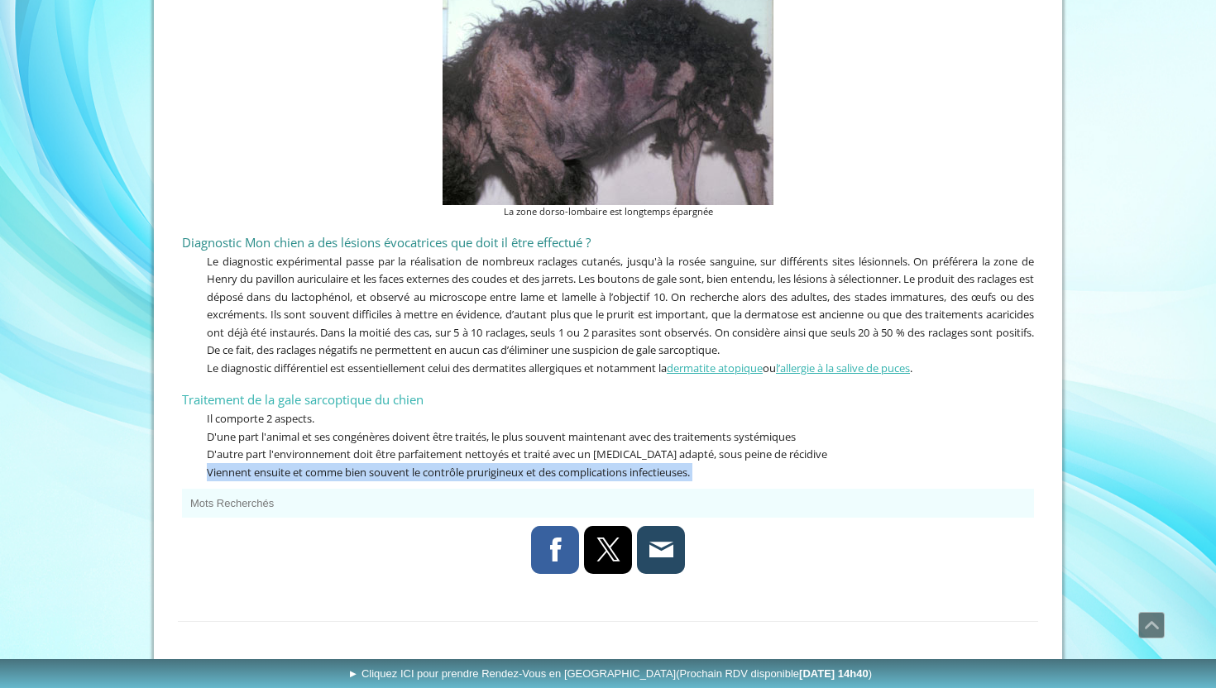
click at [551, 447] on span "D'autre part l'environnement doit être parfaitement nettoyés et traité avec un …" at bounding box center [517, 454] width 620 height 15
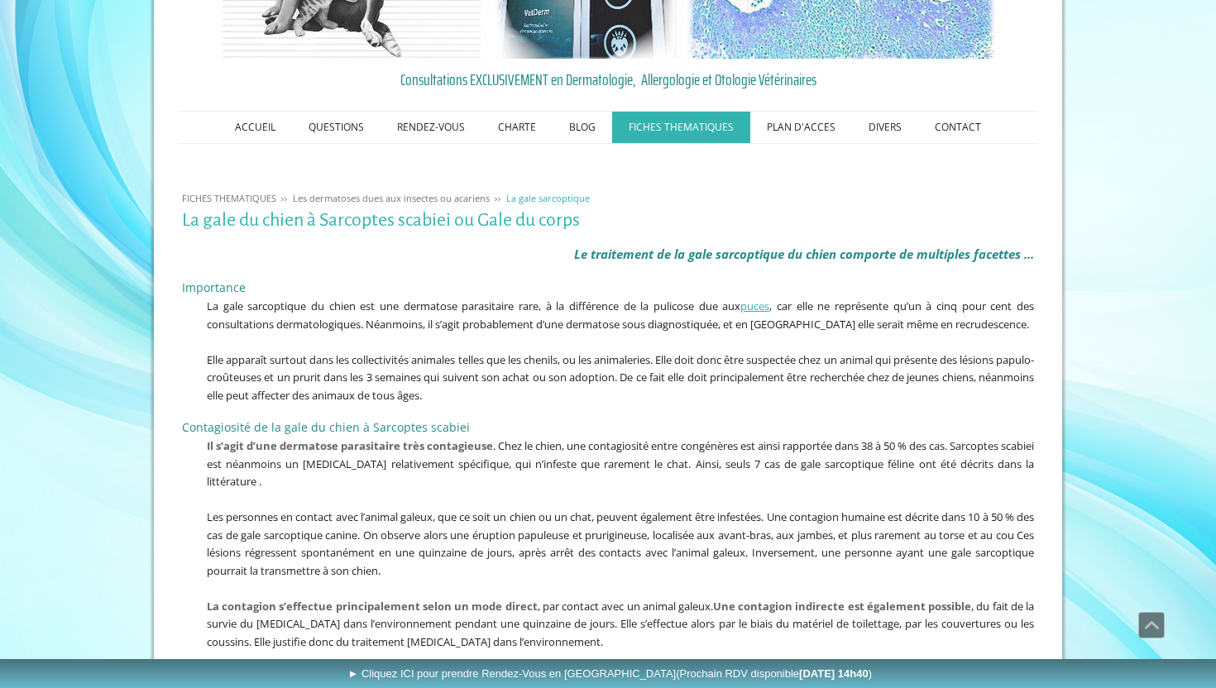
scroll to position [0, 0]
